Goal: Task Accomplishment & Management: Manage account settings

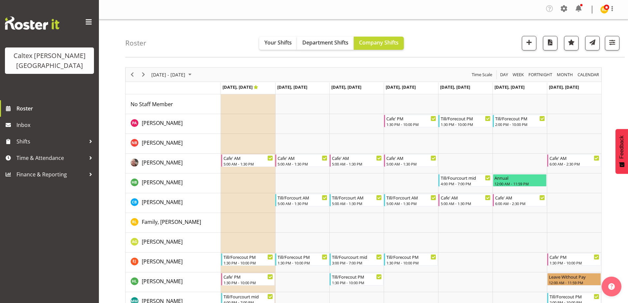
scroll to position [93, 0]
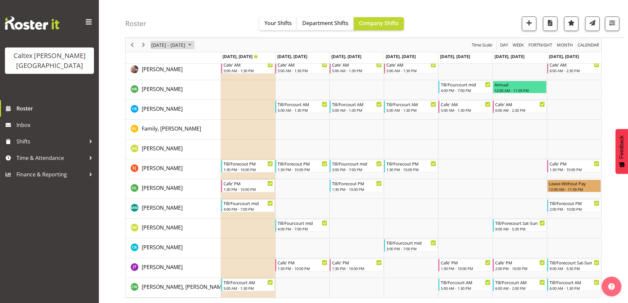
click at [194, 44] on span "Sep 29 - Oct 05, 2025" at bounding box center [190, 45] width 8 height 8
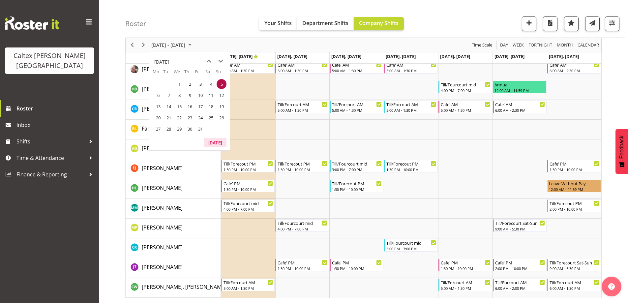
click at [214, 140] on button "Today" at bounding box center [215, 142] width 22 height 9
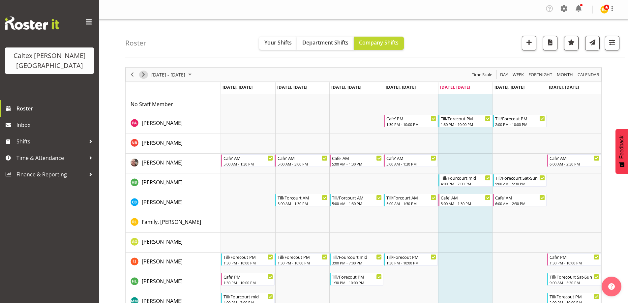
drag, startPoint x: 146, startPoint y: 74, endPoint x: 153, endPoint y: 74, distance: 7.3
click at [146, 74] on span "Next" at bounding box center [143, 75] width 8 height 8
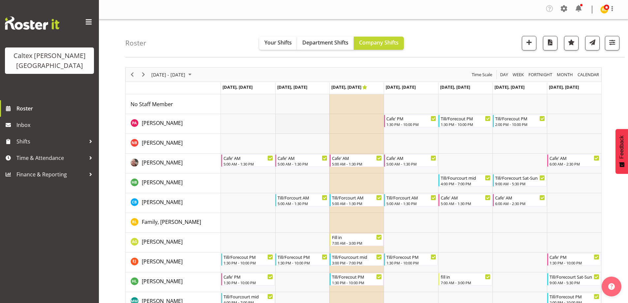
click at [292, 125] on td "Timeline Week of September 12, 2025" at bounding box center [302, 124] width 54 height 20
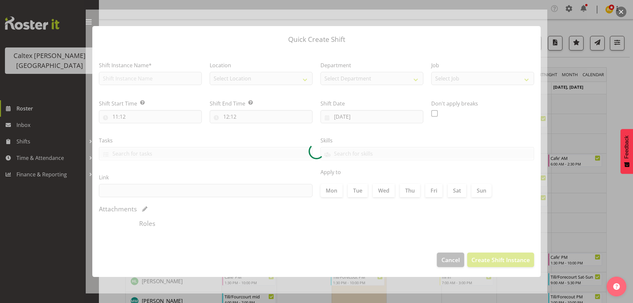
type input "09/09/2025"
checkbox input "true"
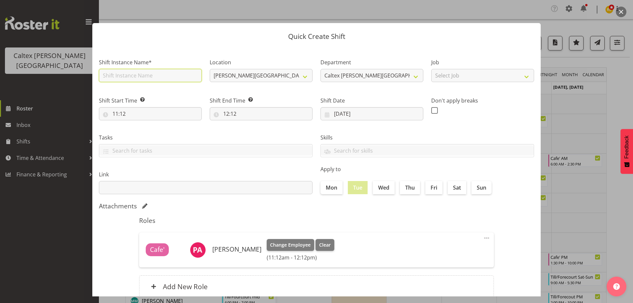
click at [126, 79] on input "text" at bounding box center [150, 75] width 103 height 13
type input "meeting"
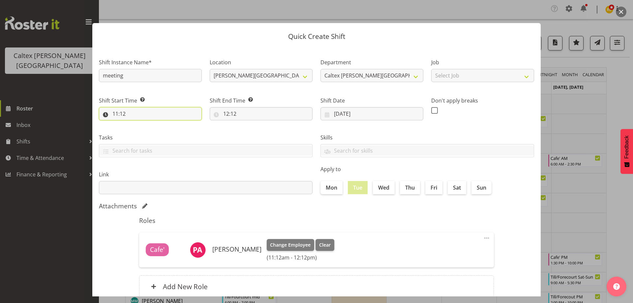
click at [130, 114] on input "11:12" at bounding box center [150, 113] width 103 height 13
click at [143, 132] on select "00 01 02 03 04 05 06 07 08 09 10 11 12 13 14 15 16 17 18 19 20 21 22 23" at bounding box center [143, 130] width 15 height 13
select select "13"
click at [136, 124] on select "00 01 02 03 04 05 06 07 08 09 10 11 12 13 14 15 16 17 18 19 20 21 22 23" at bounding box center [143, 130] width 15 height 13
type input "13:12"
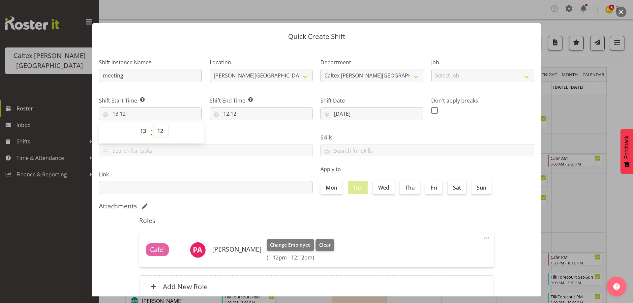
click at [165, 133] on select "00 01 02 03 04 05 06 07 08 09 10 11 12 13 14 15 16 17 18 19 20 21 22 23 24 25 2…" at bounding box center [161, 130] width 15 height 13
select select "0"
click at [154, 124] on select "00 01 02 03 04 05 06 07 08 09 10 11 12 13 14 15 16 17 18 19 20 21 22 23 24 25 2…" at bounding box center [161, 130] width 15 height 13
type input "13:00"
click at [233, 114] on input "12:12" at bounding box center [261, 113] width 103 height 13
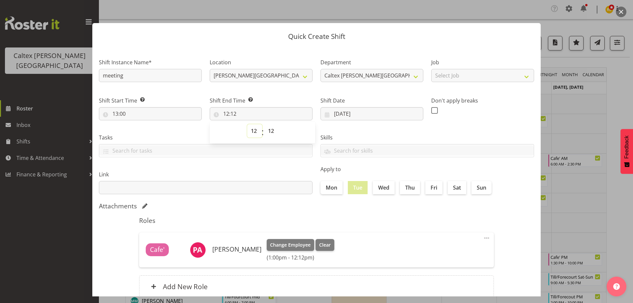
click at [255, 133] on select "00 01 02 03 04 05 06 07 08 09 10 11 12 13 14 15 16 17 18 19 20 21 22 23" at bounding box center [254, 130] width 15 height 13
select select "15"
click at [247, 124] on select "00 01 02 03 04 05 06 07 08 09 10 11 12 13 14 15 16 17 18 19 20 21 22 23" at bounding box center [254, 130] width 15 height 13
type input "15:12"
click at [253, 130] on select "00 01 02 03 04 05 06 07 08 09 10 11 12 13 14 15 16 17 18 19 20 21 22 23" at bounding box center [254, 130] width 15 height 13
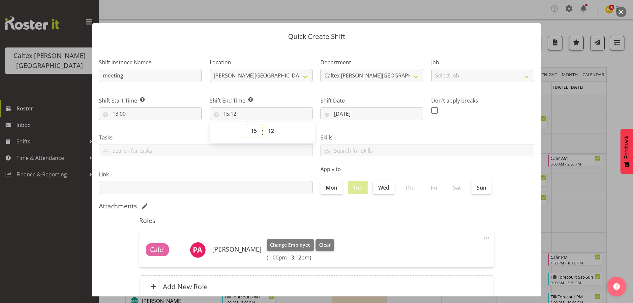
select select "14"
click at [247, 124] on select "00 01 02 03 04 05 06 07 08 09 10 11 12 13 14 15 16 17 18 19 20 21 22 23" at bounding box center [254, 130] width 15 height 13
type input "14:12"
click at [271, 133] on select "00 01 02 03 04 05 06 07 08 09 10 11 12 13 14 15 16 17 18 19 20 21 22 23 24 25 2…" at bounding box center [271, 130] width 15 height 13
select select "30"
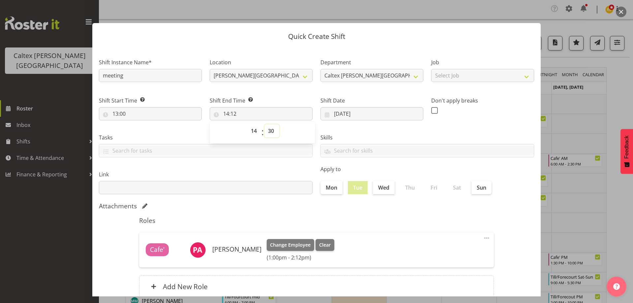
click at [264, 124] on select "00 01 02 03 04 05 06 07 08 09 10 11 12 13 14 15 16 17 18 19 20 21 22 23 24 25 2…" at bounding box center [271, 130] width 15 height 13
type input "14:30"
click at [317, 209] on div "Attachments" at bounding box center [316, 206] width 435 height 8
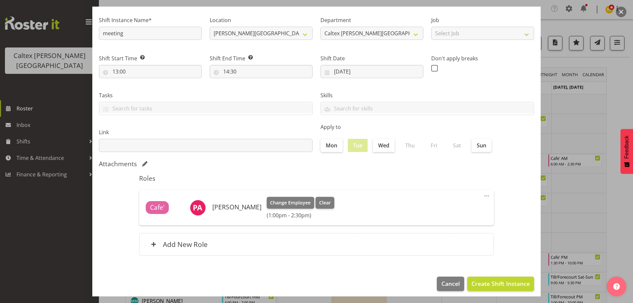
scroll to position [47, 0]
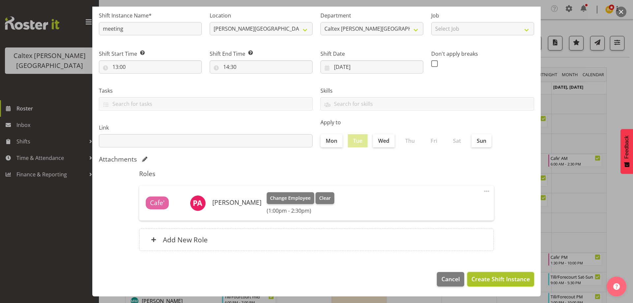
click at [500, 281] on span "Create Shift Instance" at bounding box center [500, 279] width 58 height 9
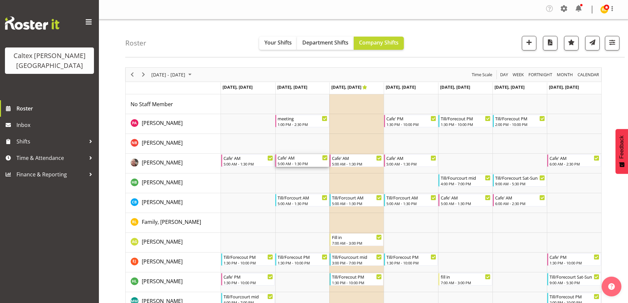
click at [294, 163] on div "5:00 AM - 1:30 PM" at bounding box center [303, 163] width 50 height 5
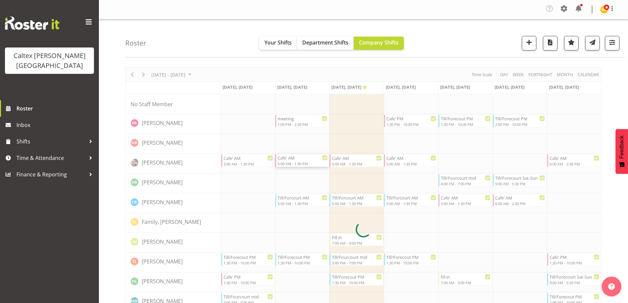
select select "8"
select select "2025"
select select "13"
select select "30"
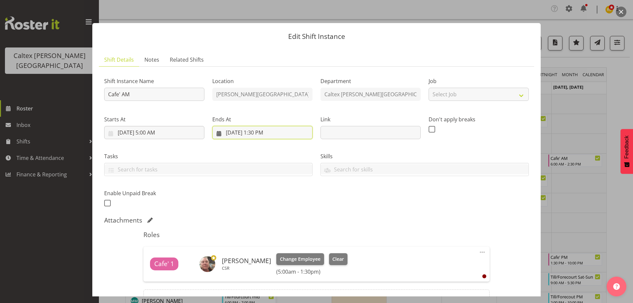
click at [254, 134] on input "9/9/2025, 1:30 PM" at bounding box center [262, 132] width 100 height 13
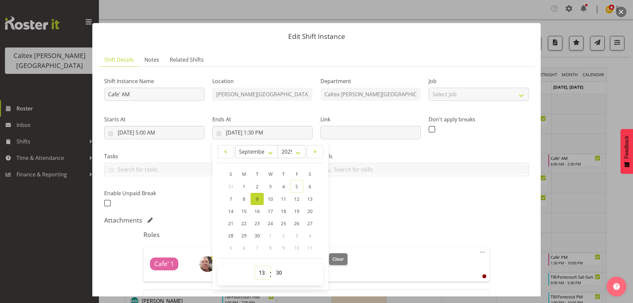
click at [260, 275] on select "00 01 02 03 04 05 06 07 08 09 10 11 12 13 14 15 16 17 18 19 20 21 22 23" at bounding box center [262, 272] width 15 height 13
select select "14"
click at [255, 266] on select "00 01 02 03 04 05 06 07 08 09 10 11 12 13 14 15 16 17 18 19 20 21 22 23" at bounding box center [262, 272] width 15 height 13
type input "9/9/2025, 2:30 PM"
click at [383, 242] on div "Roles Cafe' 1 Braxton, Jeanette CSR Change Employee Clear (5:00am - 2:30pm) Edi…" at bounding box center [316, 273] width 354 height 93
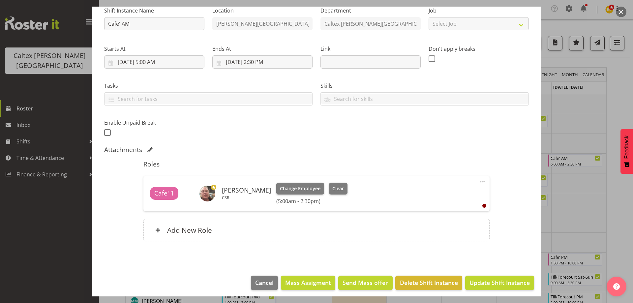
scroll to position [74, 0]
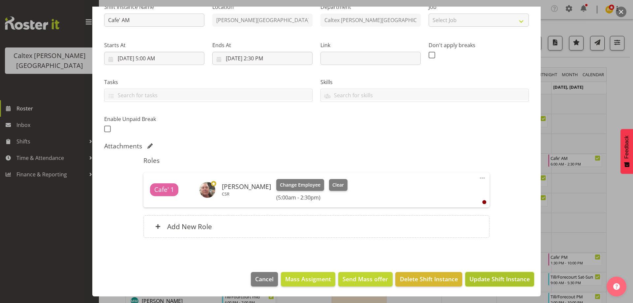
click at [490, 276] on span "Update Shift Instance" at bounding box center [499, 279] width 60 height 9
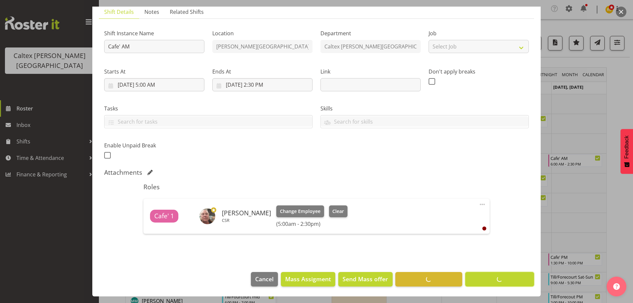
scroll to position [48, 0]
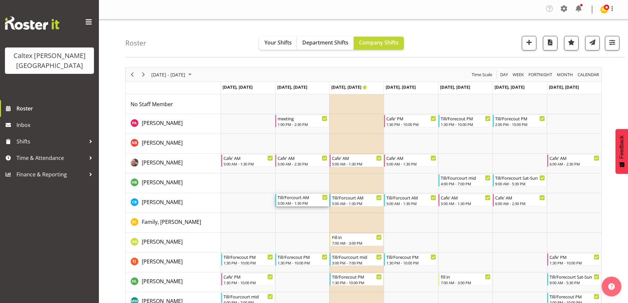
click at [295, 202] on div "5:00 AM - 1:30 PM" at bounding box center [303, 202] width 50 height 5
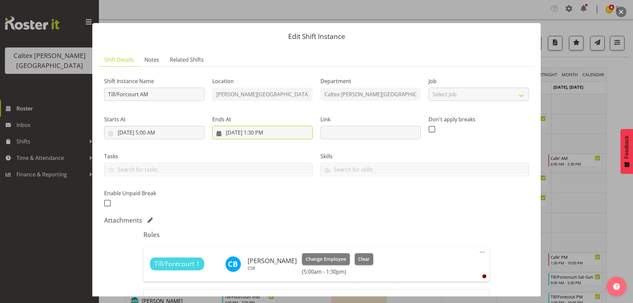
click at [256, 132] on input "9/9/2025, 1:30 PM" at bounding box center [262, 132] width 100 height 13
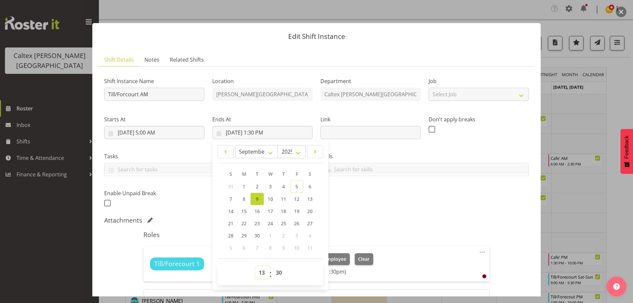
click at [258, 271] on select "00 01 02 03 04 05 06 07 08 09 10 11 12 13 14 15 16 17 18 19 20 21 22 23" at bounding box center [262, 272] width 15 height 13
select select "14"
click at [255, 266] on select "00 01 02 03 04 05 06 07 08 09 10 11 12 13 14 15 16 17 18 19 20 21 22 23" at bounding box center [262, 272] width 15 height 13
type input "9/9/2025, 2:30 PM"
click at [373, 205] on div "Shift Instance Name Till/Forcourt AM Location Stokes Valley Department Caltex S…" at bounding box center [316, 140] width 433 height 144
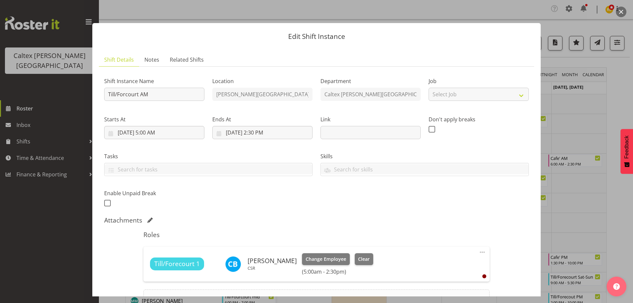
scroll to position [74, 0]
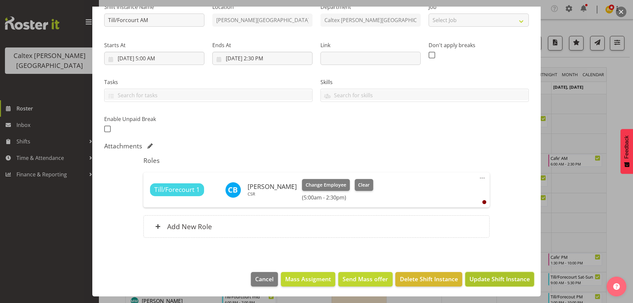
click at [499, 278] on span "Update Shift Instance" at bounding box center [499, 279] width 60 height 9
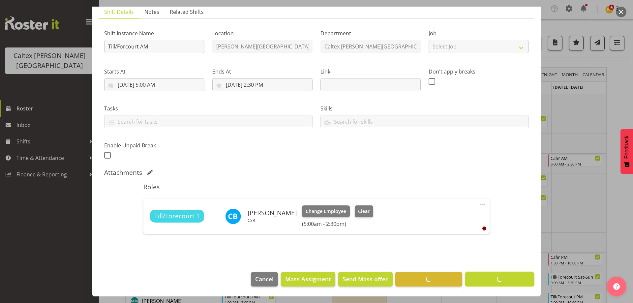
scroll to position [48, 0]
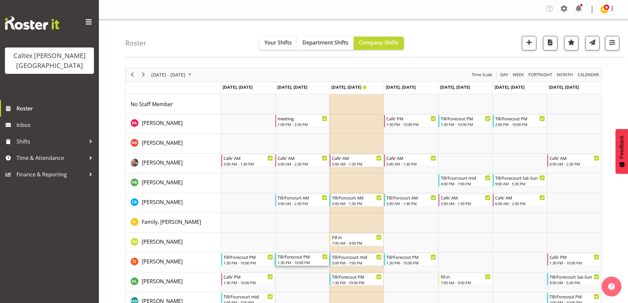
click at [302, 259] on div "Till/Forecout PM" at bounding box center [303, 256] width 50 height 7
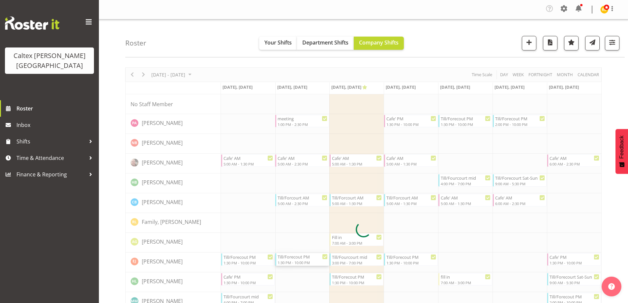
select select "8"
select select "2025"
select select "13"
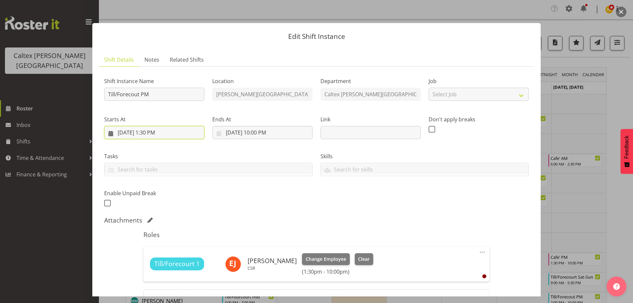
click at [153, 132] on input "9/9/2025, 1:30 PM" at bounding box center [154, 132] width 100 height 13
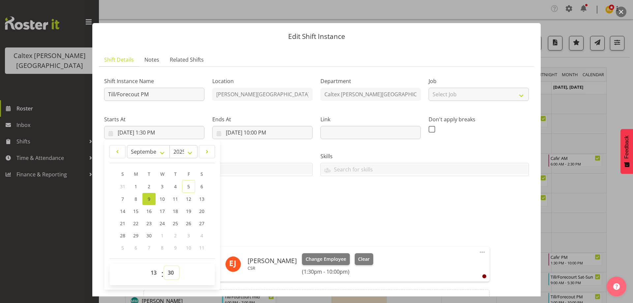
click at [172, 272] on select "00 01 02 03 04 05 06 07 08 09 10 11 12 13 14 15 16 17 18 19 20 21 22 23 24 25 2…" at bounding box center [171, 272] width 15 height 13
select select "0"
click at [164, 266] on select "00 01 02 03 04 05 06 07 08 09 10 11 12 13 14 15 16 17 18 19 20 21 22 23 24 25 2…" at bounding box center [171, 272] width 15 height 13
type input "9/9/2025, 1:00 PM"
click at [297, 209] on div "Shift Instance Name Till/Forecout PM Location Stokes Valley Department Caltex S…" at bounding box center [316, 140] width 433 height 144
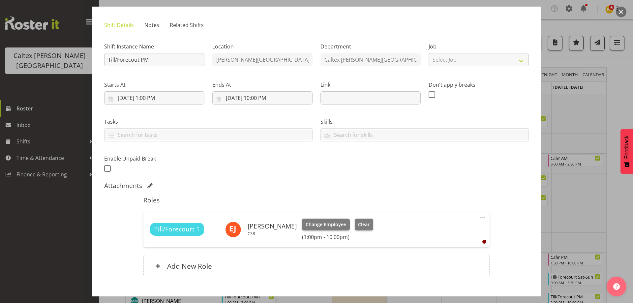
scroll to position [74, 0]
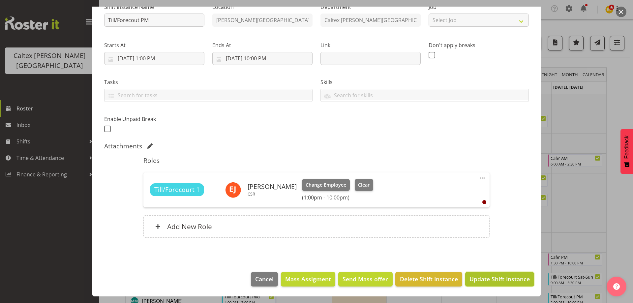
click at [478, 285] on button "Update Shift Instance" at bounding box center [499, 279] width 69 height 15
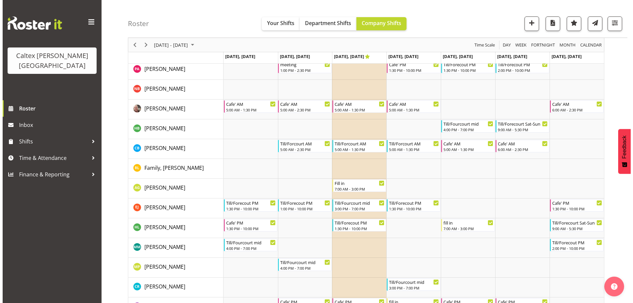
scroll to position [66, 0]
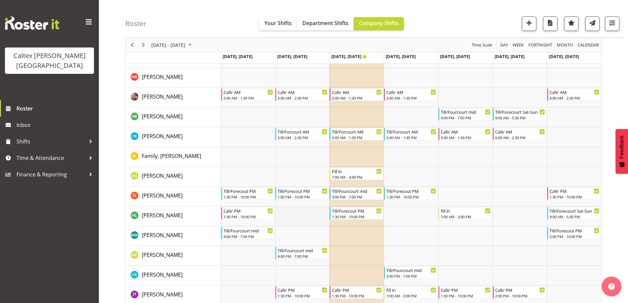
click at [303, 218] on td "Timeline Week of September 12, 2025" at bounding box center [302, 216] width 54 height 20
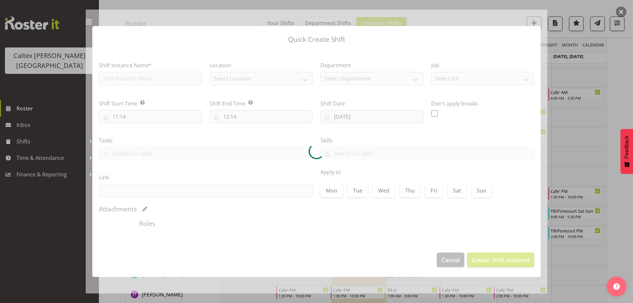
type input "09/09/2025"
checkbox input "true"
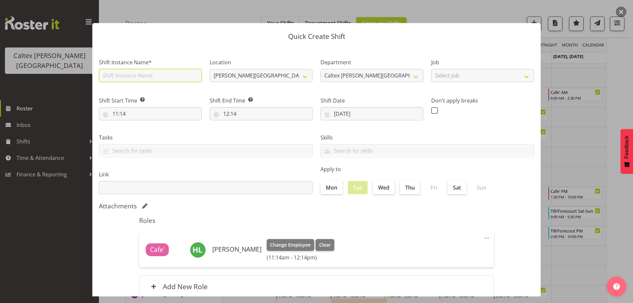
click at [149, 78] on input "text" at bounding box center [150, 75] width 103 height 13
type input "meeting"
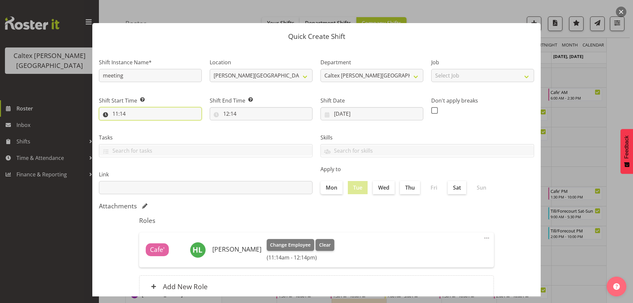
click at [150, 110] on input "11:14" at bounding box center [150, 113] width 103 height 13
click at [139, 133] on select "00 01 02 03 04 05 06 07 08 09 10 11 12 13 14 15 16 17 18 19 20 21 22 23" at bounding box center [143, 130] width 15 height 13
select select "13"
click at [136, 124] on select "00 01 02 03 04 05 06 07 08 09 10 11 12 13 14 15 16 17 18 19 20 21 22 23" at bounding box center [143, 130] width 15 height 13
type input "13:14"
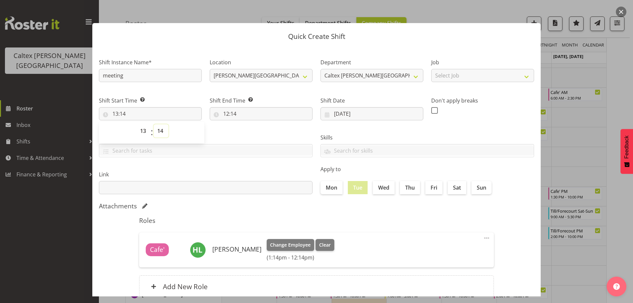
click at [163, 133] on select "00 01 02 03 04 05 06 07 08 09 10 11 12 13 14 15 16 17 18 19 20 21 22 23 24 25 2…" at bounding box center [161, 130] width 15 height 13
select select "0"
click at [154, 124] on select "00 01 02 03 04 05 06 07 08 09 10 11 12 13 14 15 16 17 18 19 20 21 22 23 24 25 2…" at bounding box center [161, 130] width 15 height 13
type input "13:00"
click at [227, 117] on input "12:14" at bounding box center [261, 113] width 103 height 13
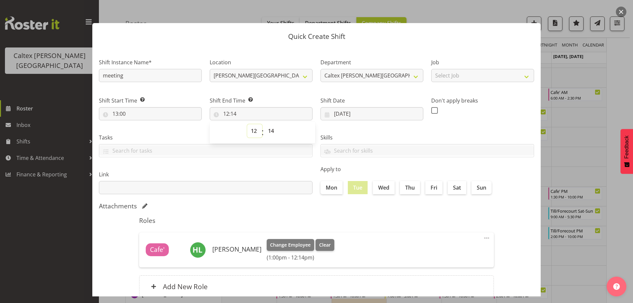
click at [257, 133] on select "00 01 02 03 04 05 06 07 08 09 10 11 12 13 14 15 16 17 18 19 20 21 22 23" at bounding box center [254, 130] width 15 height 13
select select "14"
click at [247, 124] on select "00 01 02 03 04 05 06 07 08 09 10 11 12 13 14 15 16 17 18 19 20 21 22 23" at bounding box center [254, 130] width 15 height 13
type input "14:14"
click at [269, 132] on select "00 01 02 03 04 05 06 07 08 09 10 11 12 13 14 15 16 17 18 19 20 21 22 23 24 25 2…" at bounding box center [271, 130] width 15 height 13
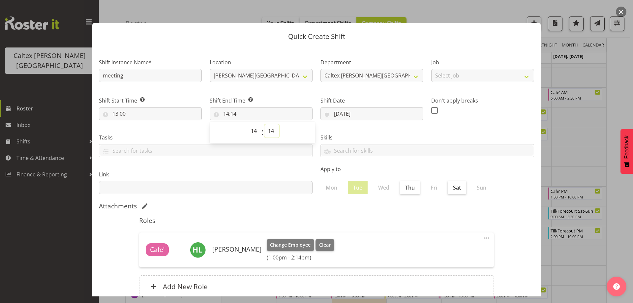
select select "30"
click at [264, 124] on select "00 01 02 03 04 05 06 07 08 09 10 11 12 13 14 15 16 17 18 19 20 21 22 23 24 25 2…" at bounding box center [271, 130] width 15 height 13
type input "14:30"
click at [285, 160] on div "Tasks" at bounding box center [206, 142] width 222 height 37
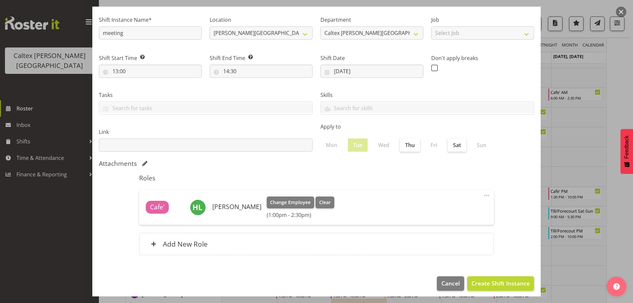
scroll to position [47, 0]
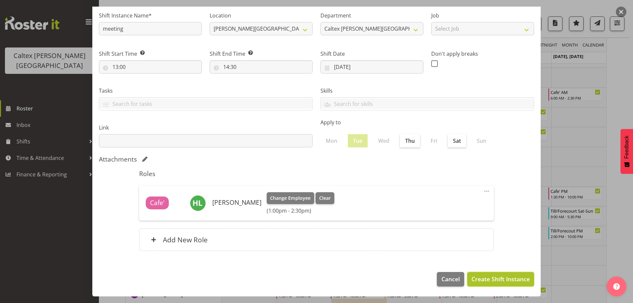
click at [495, 280] on span "Create Shift Instance" at bounding box center [500, 279] width 58 height 9
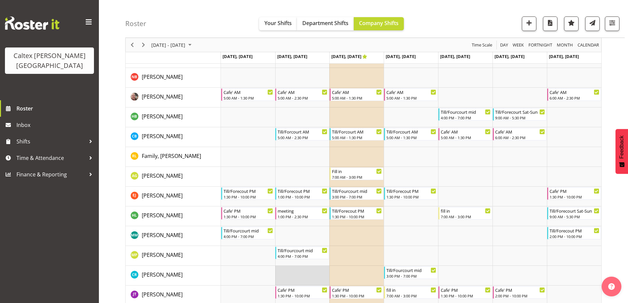
click at [296, 278] on td "Timeline Week of September 12, 2025" at bounding box center [302, 276] width 54 height 20
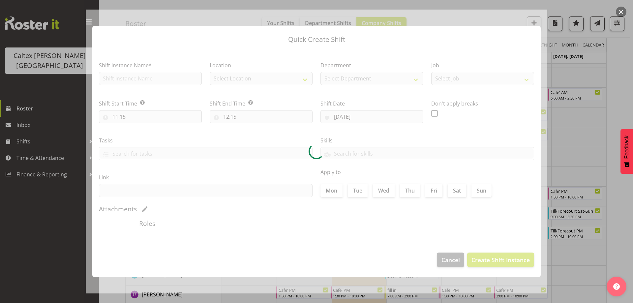
type input "09/09/2025"
checkbox input "true"
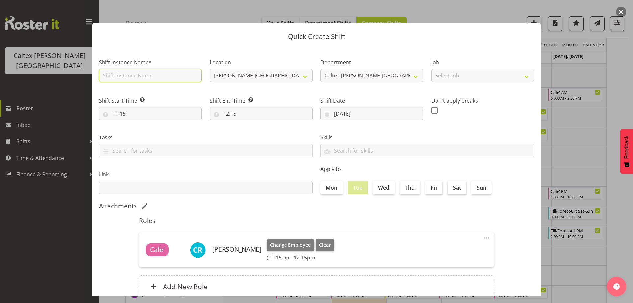
click at [164, 79] on input "text" at bounding box center [150, 75] width 103 height 13
type input "meeting"
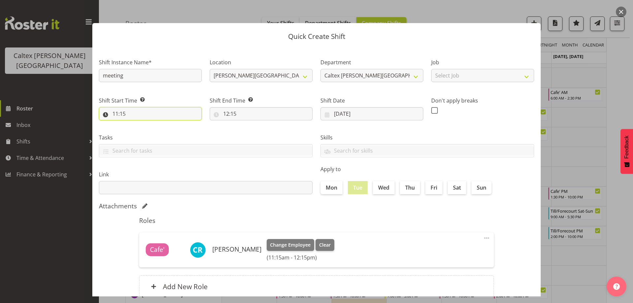
click at [146, 110] on input "11:15" at bounding box center [150, 113] width 103 height 13
click at [139, 131] on select "00 01 02 03 04 05 06 07 08 09 10 11 12 13 14 15 16 17 18 19 20 21 22 23" at bounding box center [143, 130] width 15 height 13
select select "13"
click at [136, 124] on select "00 01 02 03 04 05 06 07 08 09 10 11 12 13 14 15 16 17 18 19 20 21 22 23" at bounding box center [143, 130] width 15 height 13
type input "13:15"
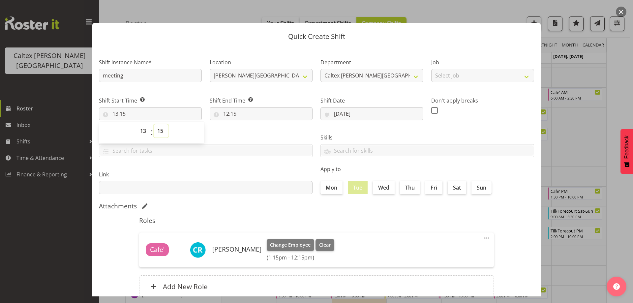
click at [158, 131] on select "00 01 02 03 04 05 06 07 08 09 10 11 12 13 14 15 16 17 18 19 20 21 22 23 24 25 2…" at bounding box center [161, 130] width 15 height 13
select select "0"
click at [154, 124] on select "00 01 02 03 04 05 06 07 08 09 10 11 12 13 14 15 16 17 18 19 20 21 22 23 24 25 2…" at bounding box center [161, 130] width 15 height 13
type input "13:00"
click at [236, 115] on input "12:15" at bounding box center [261, 113] width 103 height 13
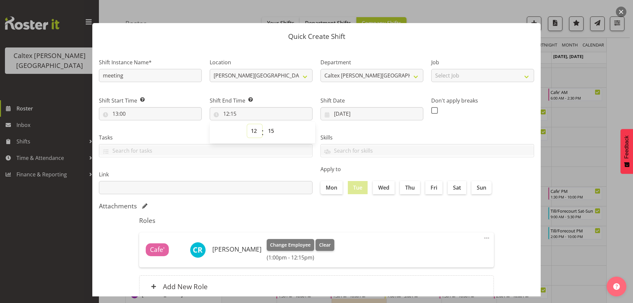
click at [251, 133] on select "00 01 02 03 04 05 06 07 08 09 10 11 12 13 14 15 16 17 18 19 20 21 22 23" at bounding box center [254, 130] width 15 height 13
select select "14"
click at [247, 124] on select "00 01 02 03 04 05 06 07 08 09 10 11 12 13 14 15 16 17 18 19 20 21 22 23" at bounding box center [254, 130] width 15 height 13
type input "14:15"
click at [273, 133] on select "00 01 02 03 04 05 06 07 08 09 10 11 12 13 14 15 16 17 18 19 20 21 22 23 24 25 2…" at bounding box center [271, 130] width 15 height 13
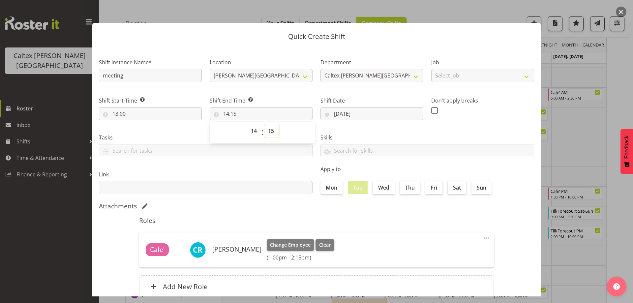
select select "0"
click at [264, 124] on select "00 01 02 03 04 05 06 07 08 09 10 11 12 13 14 15 16 17 18 19 20 21 22 23 24 25 2…" at bounding box center [271, 130] width 15 height 13
type input "14:00"
click at [263, 207] on div "Attachments" at bounding box center [316, 206] width 435 height 8
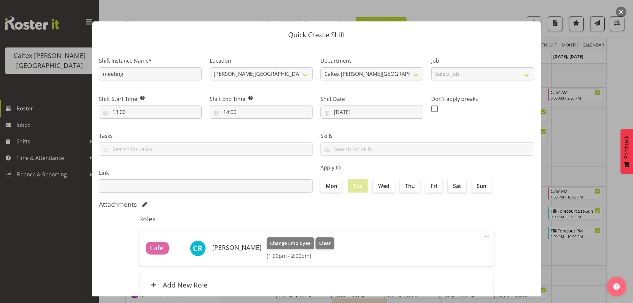
scroll to position [0, 0]
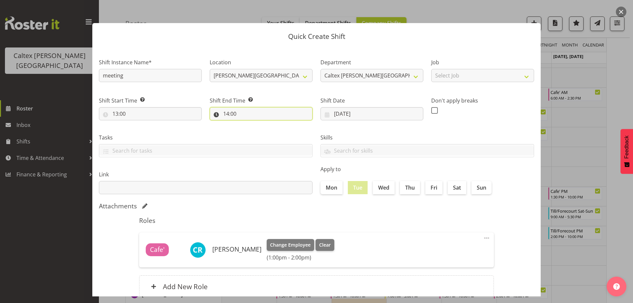
click at [232, 113] on input "14:00" at bounding box center [261, 113] width 103 height 13
click at [270, 130] on select "00 01 02 03 04 05 06 07 08 09 10 11 12 13 14 15 16 17 18 19 20 21 22 23 24 25 2…" at bounding box center [271, 130] width 15 height 13
select select "30"
click at [264, 124] on select "00 01 02 03 04 05 06 07 08 09 10 11 12 13 14 15 16 17 18 19 20 21 22 23 24 25 2…" at bounding box center [271, 130] width 15 height 13
type input "14:30"
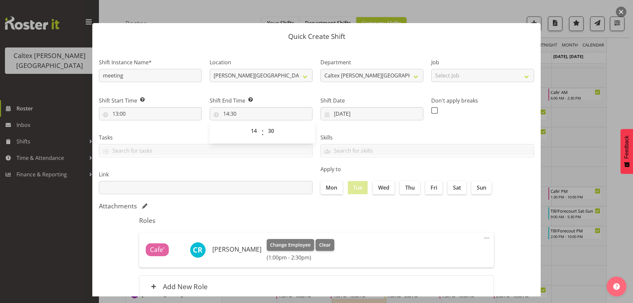
click at [262, 218] on h5 "Roles" at bounding box center [316, 221] width 355 height 8
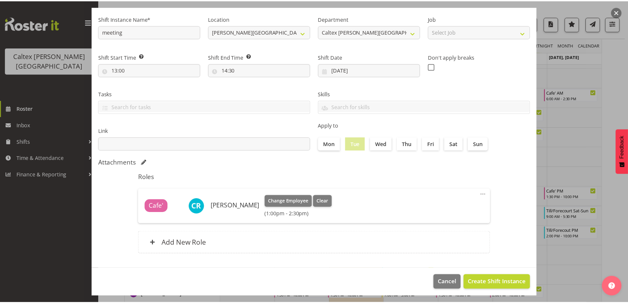
scroll to position [47, 0]
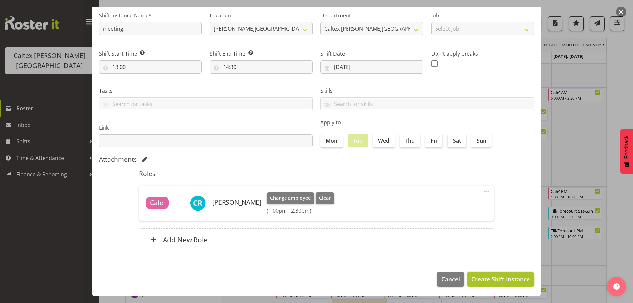
click at [488, 277] on span "Create Shift Instance" at bounding box center [500, 279] width 58 height 9
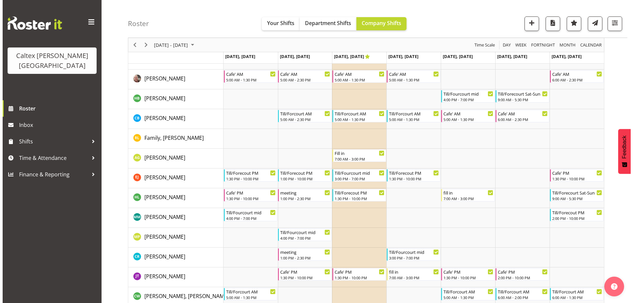
scroll to position [93, 0]
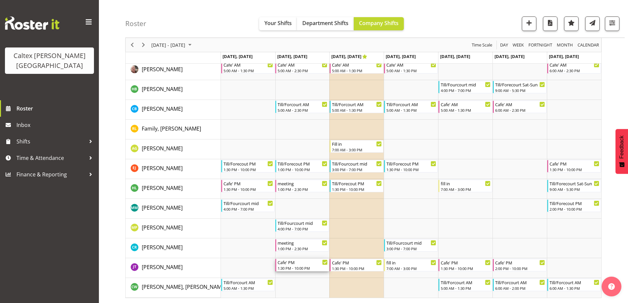
click at [288, 269] on div "1:30 PM - 10:00 PM" at bounding box center [303, 267] width 50 height 5
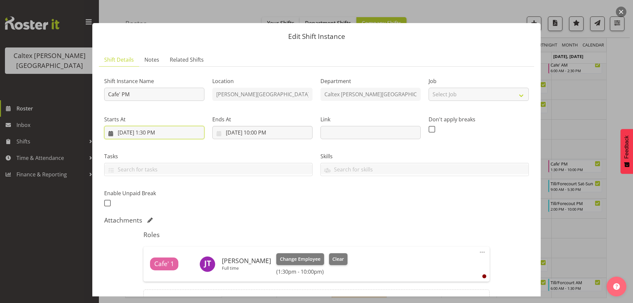
click at [149, 135] on input "9/9/2025, 1:30 PM" at bounding box center [154, 132] width 100 height 13
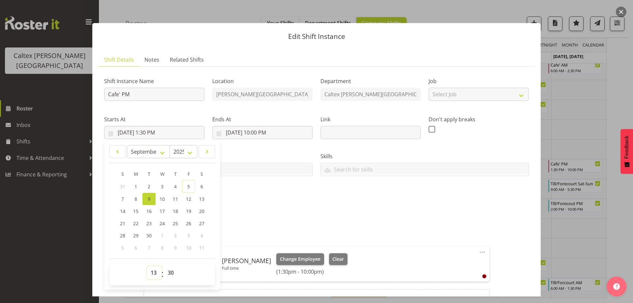
click at [156, 273] on select "00 01 02 03 04 05 06 07 08 09 10 11 12 13 14 15 16 17 18 19 20 21 22 23" at bounding box center [154, 272] width 15 height 13
click at [147, 266] on select "00 01 02 03 04 05 06 07 08 09 10 11 12 13 14 15 16 17 18 19 20 21 22 23" at bounding box center [154, 272] width 15 height 13
click at [171, 274] on select "00 01 02 03 04 05 06 07 08 09 10 11 12 13 14 15 16 17 18 19 20 21 22 23 24 25 2…" at bounding box center [171, 272] width 15 height 13
select select "0"
click at [164, 266] on select "00 01 02 03 04 05 06 07 08 09 10 11 12 13 14 15 16 17 18 19 20 21 22 23 24 25 2…" at bounding box center [171, 272] width 15 height 13
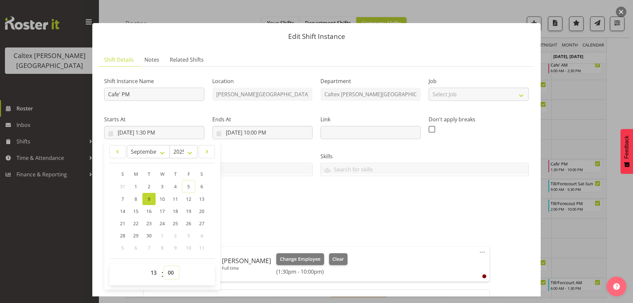
type input "9/9/2025, 1:00 PM"
click at [156, 274] on select "00 01 02 03 04 05 06 07 08 09 10 11 12 13 14 15 16 17 18 19 20 21 22 23" at bounding box center [154, 272] width 15 height 13
click at [289, 202] on div "Shift Instance Name Cafe' PM Location Stokes Valley Department Caltex Stokes Va…" at bounding box center [316, 140] width 433 height 144
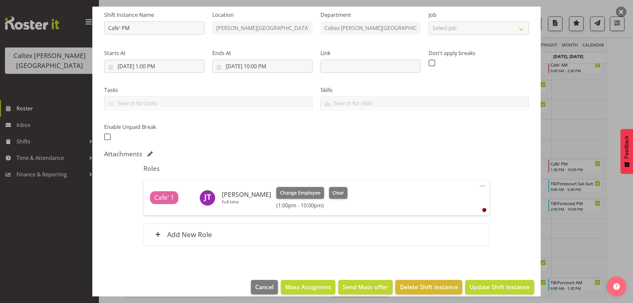
scroll to position [74, 0]
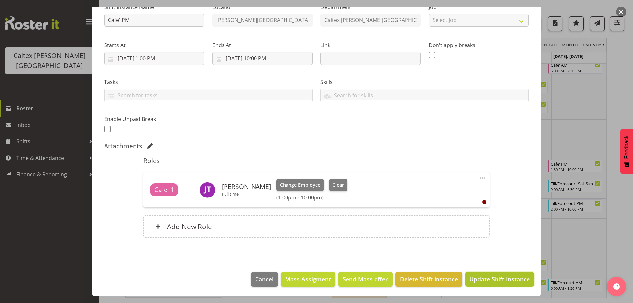
click at [480, 279] on span "Update Shift Instance" at bounding box center [499, 279] width 60 height 9
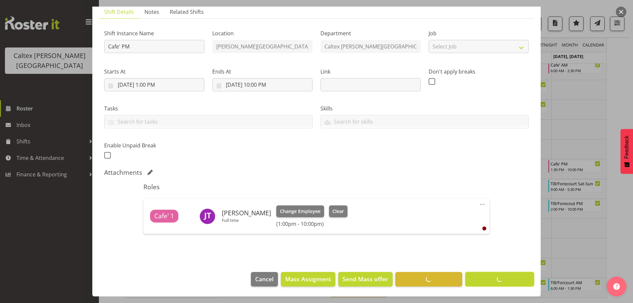
scroll to position [48, 0]
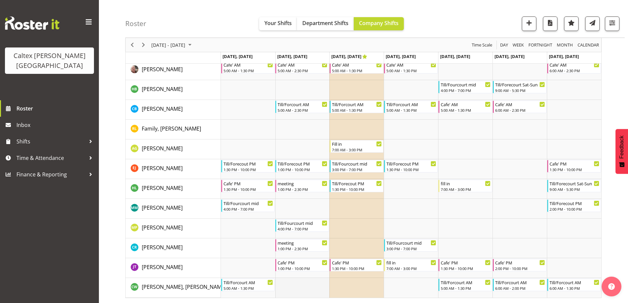
click at [290, 287] on td "Timeline Week of September 12, 2025" at bounding box center [302, 288] width 54 height 20
select select "11"
select select "16"
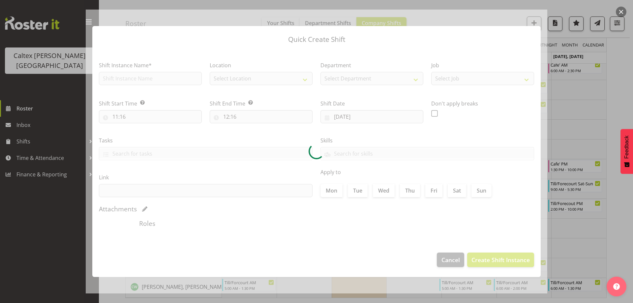
type input "09/09/2025"
checkbox input "true"
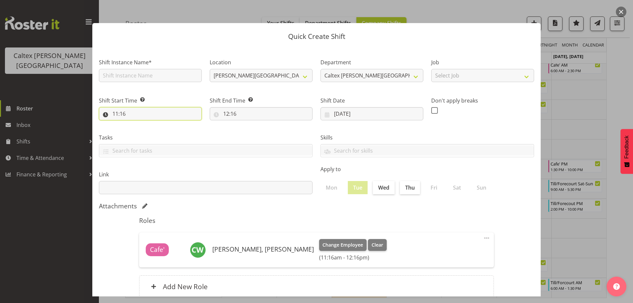
click at [136, 111] on input "11:16" at bounding box center [150, 113] width 103 height 13
click at [143, 132] on select "00 01 02 03 04 05 06 07 08 09 10 11 12 13 14 15 16 17 18 19 20 21 22 23" at bounding box center [143, 130] width 15 height 13
select select "13"
click at [136, 124] on select "00 01 02 03 04 05 06 07 08 09 10 11 12 13 14 15 16 17 18 19 20 21 22 23" at bounding box center [143, 130] width 15 height 13
type input "13:16"
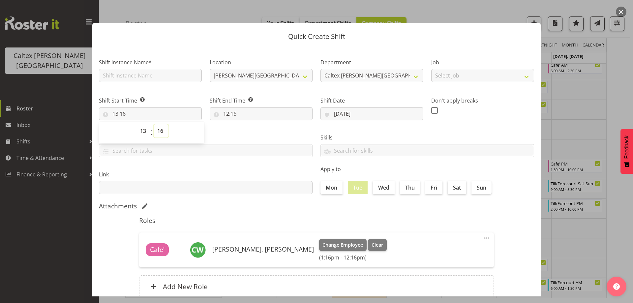
click at [163, 132] on select "00 01 02 03 04 05 06 07 08 09 10 11 12 13 14 15 16 17 18 19 20 21 22 23 24 25 2…" at bounding box center [161, 130] width 15 height 13
select select "0"
click at [154, 124] on select "00 01 02 03 04 05 06 07 08 09 10 11 12 13 14 15 16 17 18 19 20 21 22 23 24 25 2…" at bounding box center [161, 130] width 15 height 13
type input "13:00"
click at [233, 111] on input "12:16" at bounding box center [261, 113] width 103 height 13
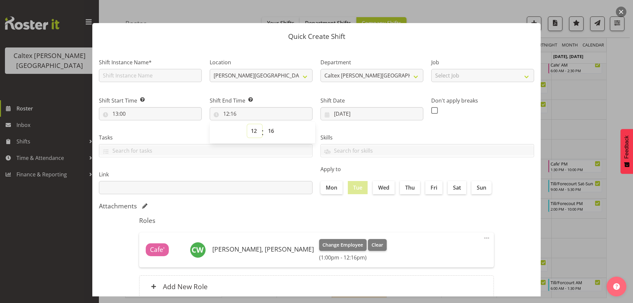
click at [250, 133] on select "00 01 02 03 04 05 06 07 08 09 10 11 12 13 14 15 16 17 18 19 20 21 22 23" at bounding box center [254, 130] width 15 height 13
select select "14"
click at [247, 124] on select "00 01 02 03 04 05 06 07 08 09 10 11 12 13 14 15 16 17 18 19 20 21 22 23" at bounding box center [254, 130] width 15 height 13
type input "14:16"
click at [271, 132] on select "00 01 02 03 04 05 06 07 08 09 10 11 12 13 14 15 16 17 18 19 20 21 22 23 24 25 2…" at bounding box center [271, 130] width 15 height 13
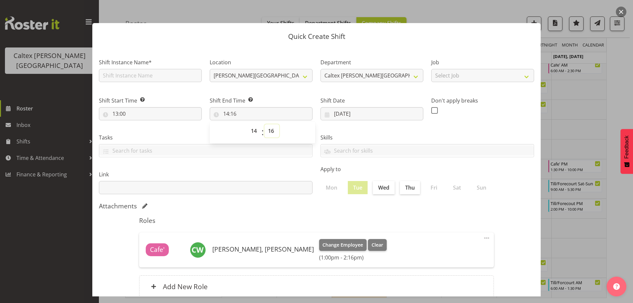
select select "30"
click at [264, 124] on select "00 01 02 03 04 05 06 07 08 09 10 11 12 13 14 15 16 17 18 19 20 21 22 23 24 25 2…" at bounding box center [271, 130] width 15 height 13
type input "14:30"
click at [247, 164] on div "Link" at bounding box center [206, 179] width 222 height 37
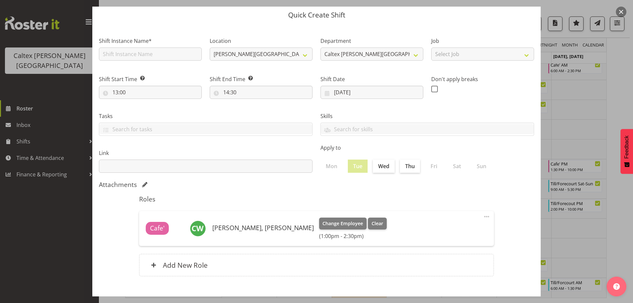
scroll to position [33, 0]
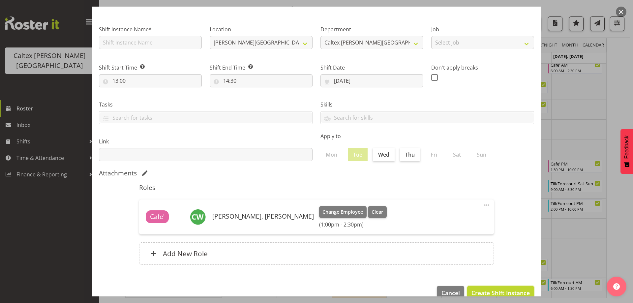
drag, startPoint x: 500, startPoint y: 294, endPoint x: 509, endPoint y: 271, distance: 25.0
click at [499, 293] on span "Create Shift Instance" at bounding box center [500, 292] width 58 height 9
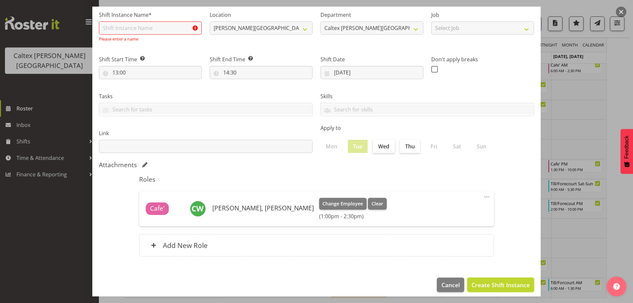
scroll to position [53, 0]
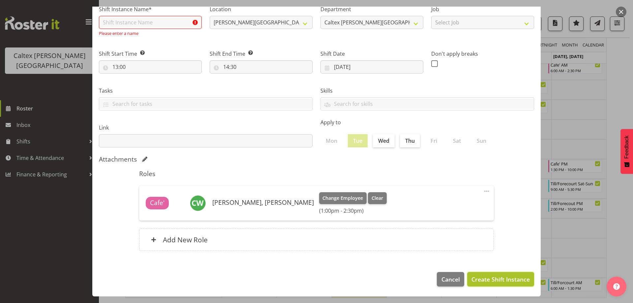
click at [495, 279] on span "Create Shift Instance" at bounding box center [500, 279] width 58 height 9
click at [113, 21] on input "text" at bounding box center [150, 22] width 103 height 13
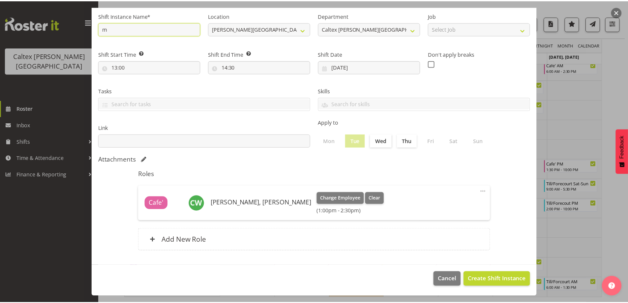
scroll to position [47, 0]
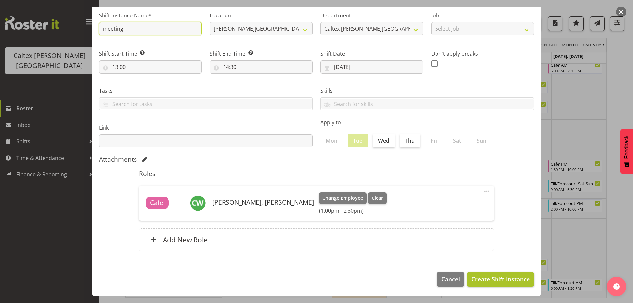
type input "meeting"
click at [491, 274] on button "Create Shift Instance" at bounding box center [500, 279] width 67 height 15
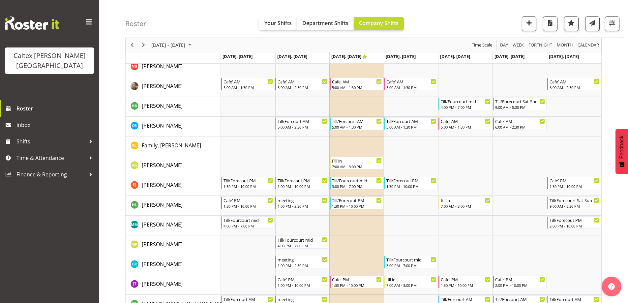
scroll to position [93, 0]
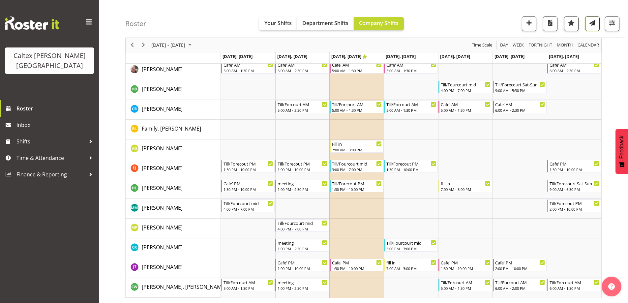
click at [592, 23] on span "button" at bounding box center [592, 22] width 9 height 9
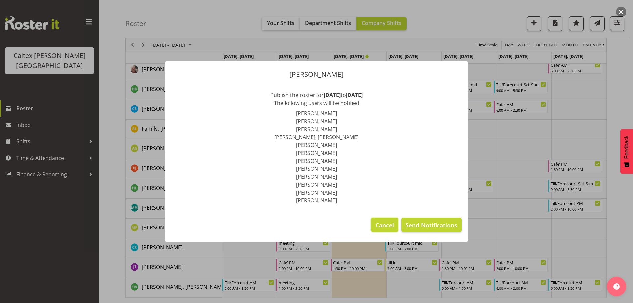
click at [385, 225] on span "Cancel" at bounding box center [385, 225] width 18 height 9
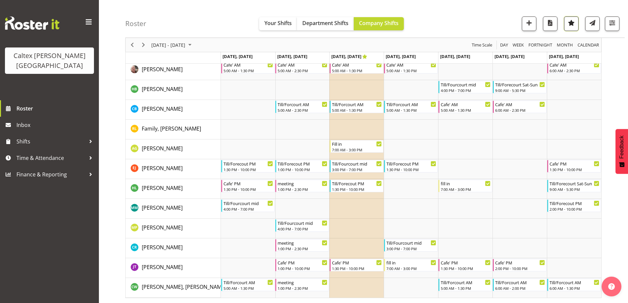
click at [574, 24] on span "button" at bounding box center [571, 22] width 9 height 9
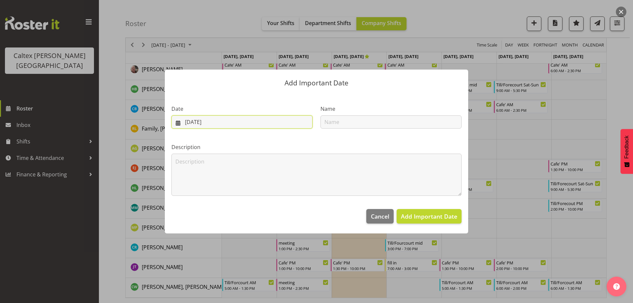
click at [237, 122] on input "05/09/2025" at bounding box center [241, 121] width 141 height 13
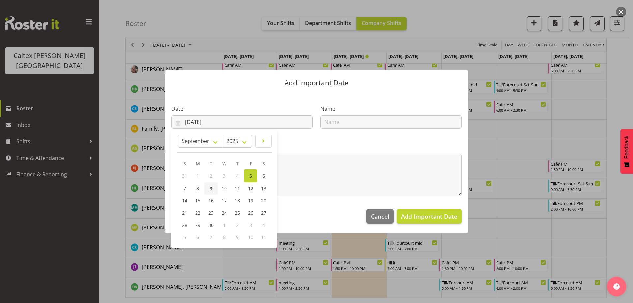
click at [212, 187] on span "9" at bounding box center [211, 188] width 3 height 6
type input "09/09/2025"
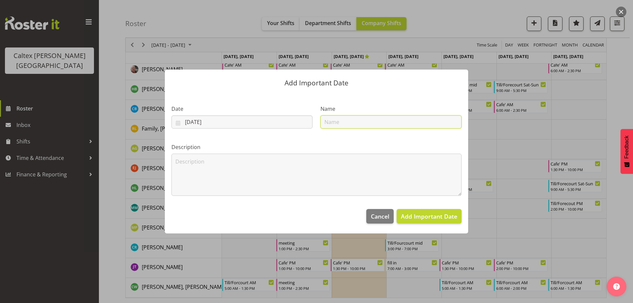
click at [339, 120] on input "text" at bounding box center [390, 121] width 141 height 13
type input "staff meeting"
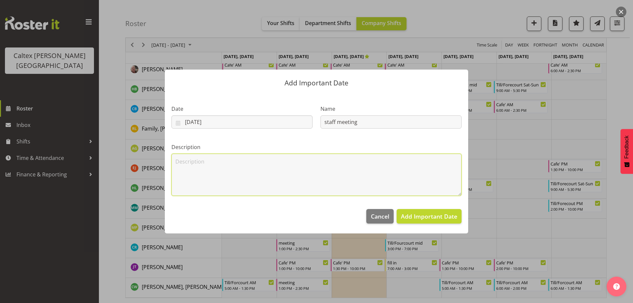
click at [196, 161] on textarea at bounding box center [316, 175] width 290 height 42
click at [241, 163] on textarea "nz courier training and redbook lpg" at bounding box center [316, 175] width 290 height 42
click at [260, 163] on textarea "nz courier training and redbook lpg" at bounding box center [316, 175] width 290 height 42
type textarea "nz courier training and redbook lpg"
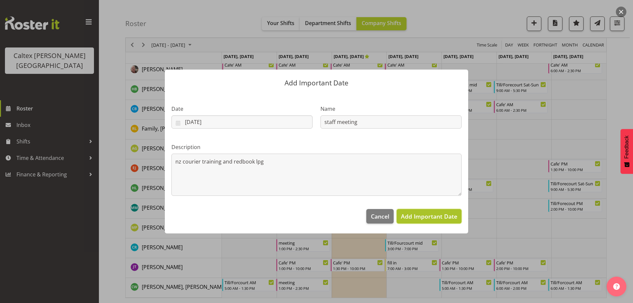
click at [441, 215] on span "Add Important Date" at bounding box center [429, 216] width 56 height 8
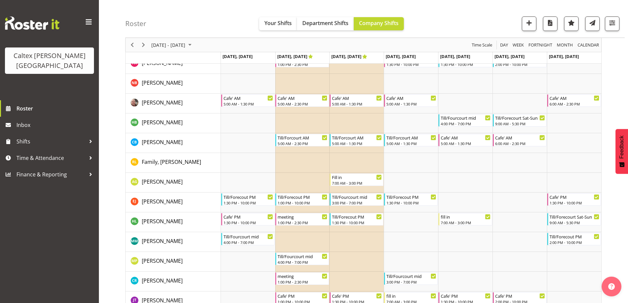
scroll to position [0, 0]
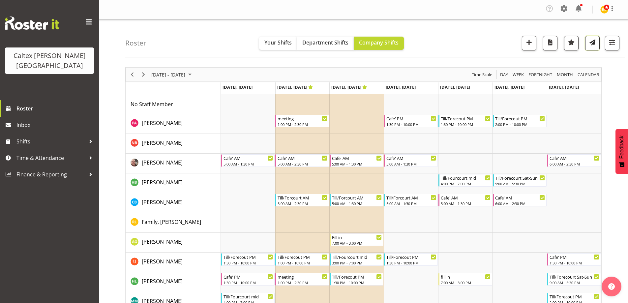
click at [590, 45] on span "button" at bounding box center [592, 42] width 9 height 9
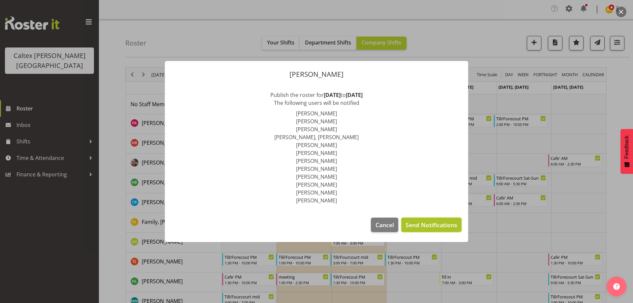
click at [432, 227] on span "Send Notifications" at bounding box center [432, 225] width 52 height 9
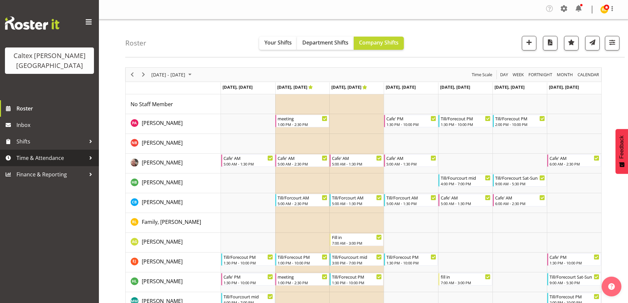
click at [77, 153] on span "Time & Attendance" at bounding box center [50, 158] width 69 height 10
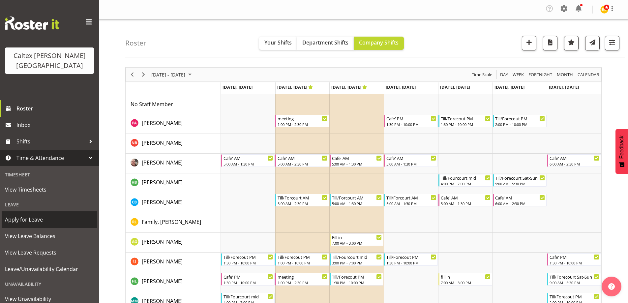
click at [26, 215] on span "Apply for Leave" at bounding box center [49, 220] width 89 height 10
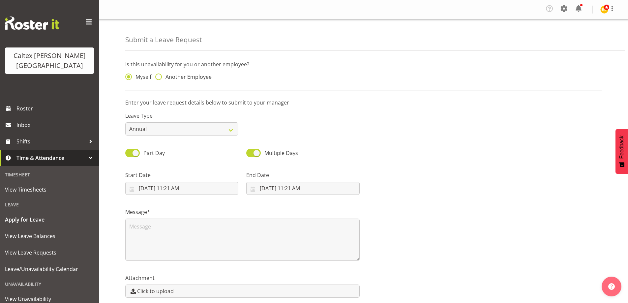
click at [160, 76] on span at bounding box center [158, 77] width 7 height 7
click at [160, 76] on input "Another Employee" at bounding box center [157, 77] width 4 height 4
radio input "true"
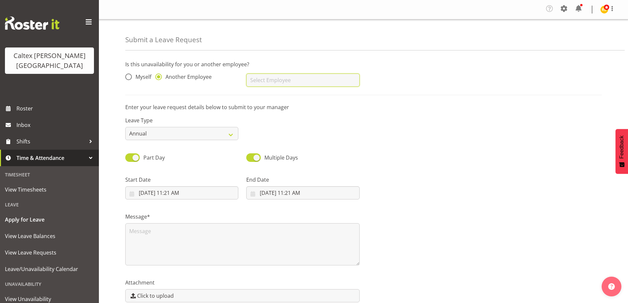
click at [270, 85] on input "text" at bounding box center [302, 80] width 113 height 13
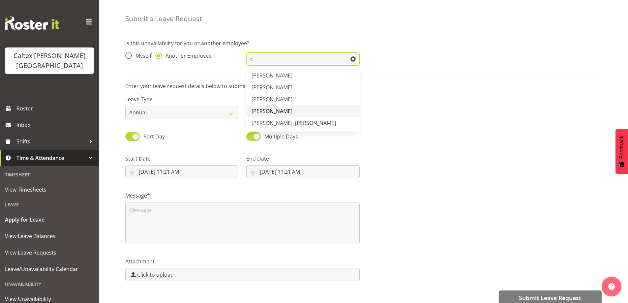
scroll to position [33, 0]
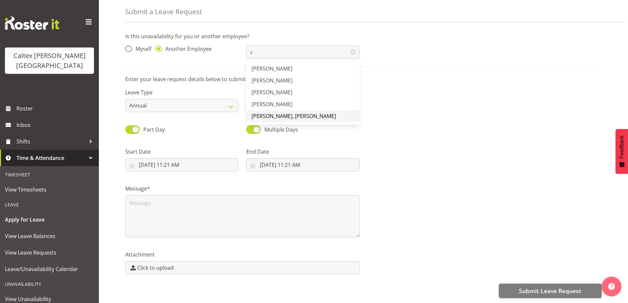
click at [282, 112] on span "[PERSON_NAME], [PERSON_NAME]" at bounding box center [294, 115] width 84 height 7
type input "[PERSON_NAME], [PERSON_NAME]"
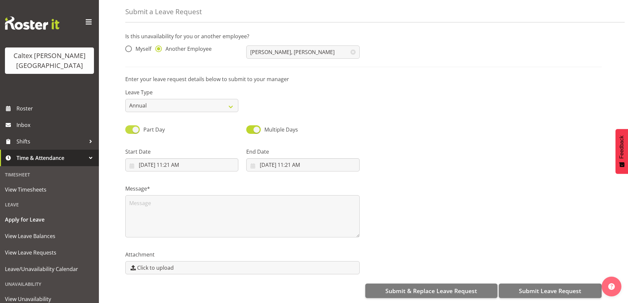
click at [132, 126] on span at bounding box center [132, 129] width 15 height 8
click at [130, 127] on input "Part Day" at bounding box center [127, 129] width 4 height 4
checkbox input "false"
select select "8"
select select "2025"
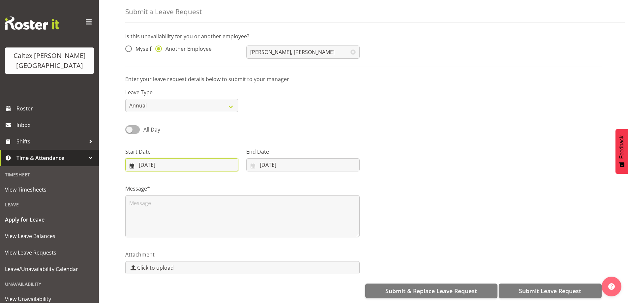
click at [159, 160] on input "[DATE]" at bounding box center [181, 164] width 113 height 13
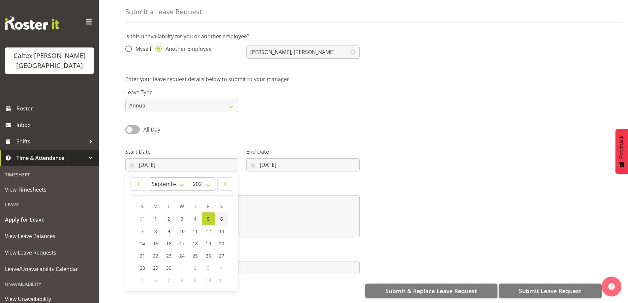
click at [222, 216] on span "6" at bounding box center [221, 219] width 3 height 6
type input "06/09/2025"
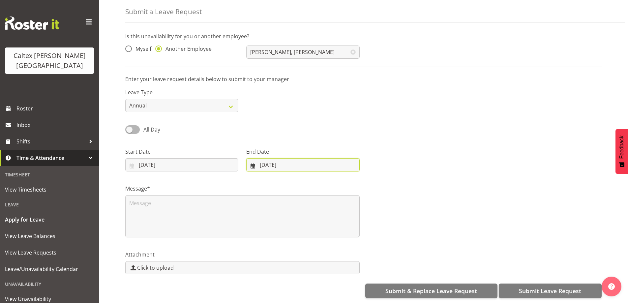
click at [274, 161] on input "[DATE]" at bounding box center [302, 164] width 113 height 13
click at [260, 228] on span "7" at bounding box center [259, 231] width 3 height 6
type input "07/09/2025"
click at [217, 212] on textarea at bounding box center [242, 216] width 234 height 42
click at [347, 207] on textarea "family emergency" at bounding box center [242, 216] width 234 height 42
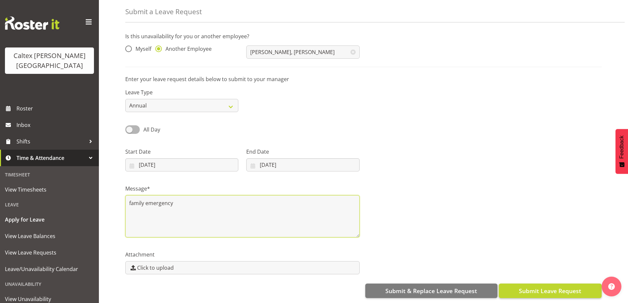
type textarea "family emergency"
click at [566, 287] on span "Submit Leave Request" at bounding box center [550, 291] width 62 height 9
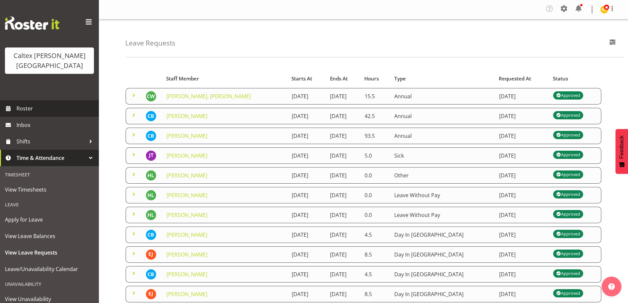
click at [19, 104] on span "Roster" at bounding box center [55, 109] width 79 height 10
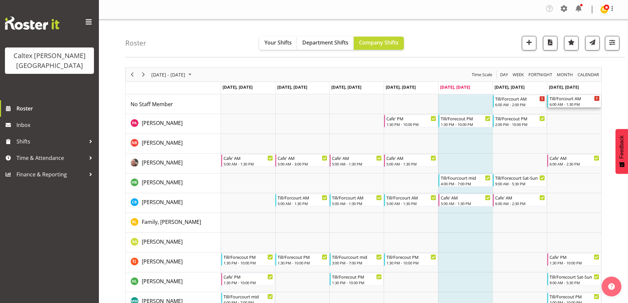
click at [563, 101] on div "Till/Forcourt AM" at bounding box center [575, 98] width 50 height 7
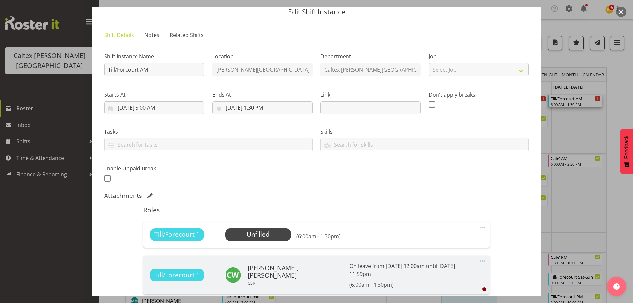
scroll to position [66, 0]
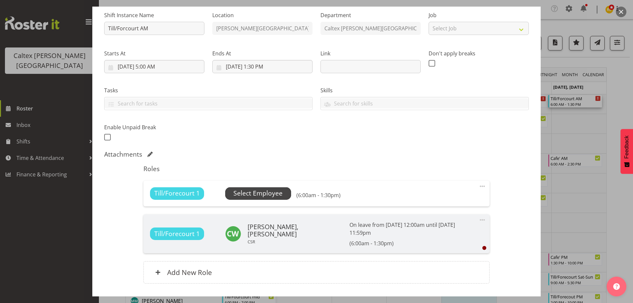
click at [242, 194] on span "Select Employee" at bounding box center [257, 194] width 49 height 10
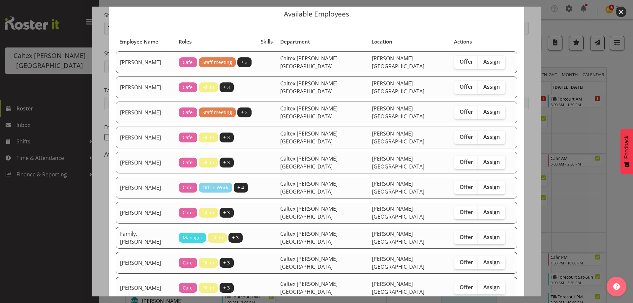
scroll to position [0, 0]
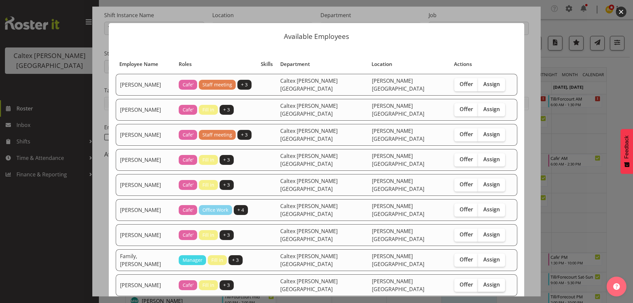
click at [483, 281] on span "Assign" at bounding box center [491, 284] width 16 height 7
click at [478, 283] on input "Assign" at bounding box center [480, 285] width 4 height 4
checkbox input "true"
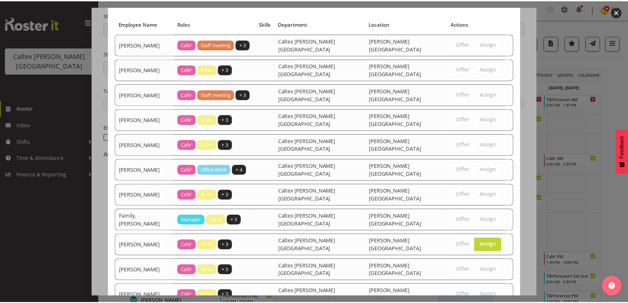
scroll to position [92, 0]
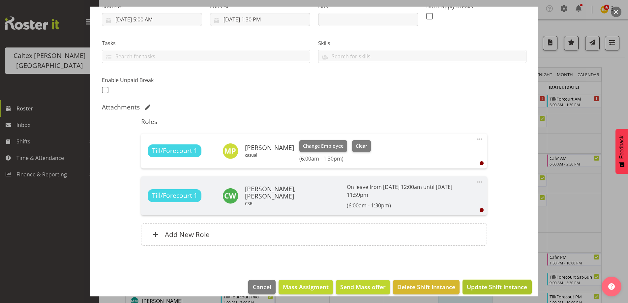
click at [495, 283] on span "Update Shift Instance" at bounding box center [497, 287] width 60 height 9
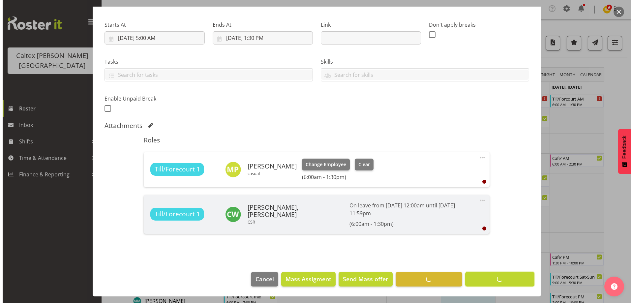
scroll to position [87, 0]
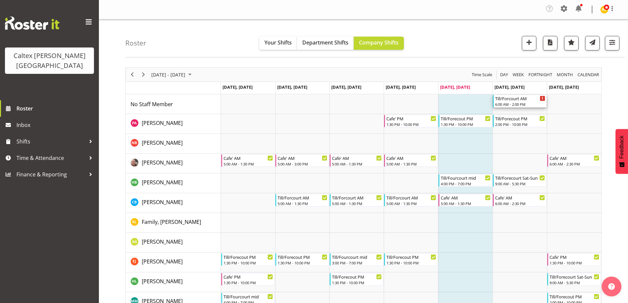
click at [503, 102] on div "6:00 AM - 2:00 PM" at bounding box center [520, 104] width 50 height 5
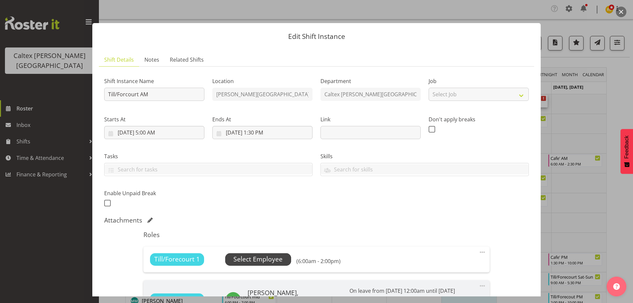
click at [257, 257] on span "Select Employee" at bounding box center [257, 260] width 49 height 10
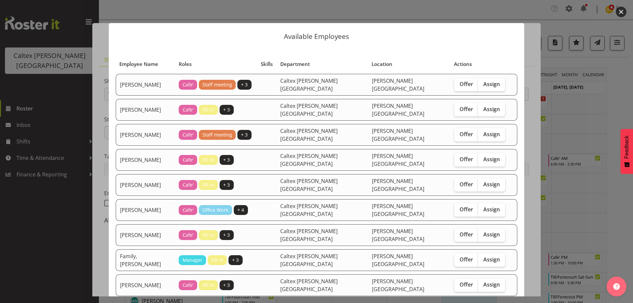
checkbox input "true"
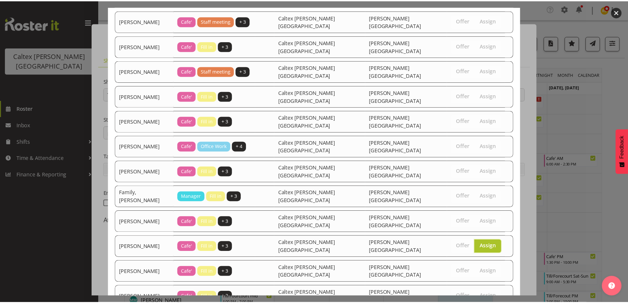
scroll to position [92, 0]
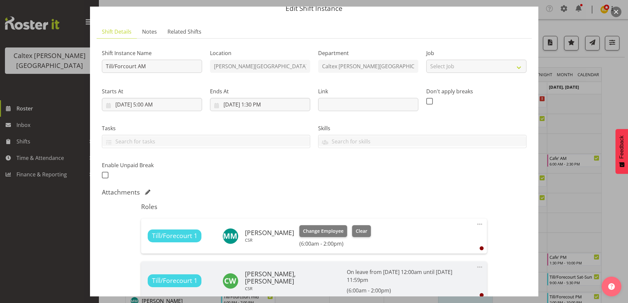
scroll to position [99, 0]
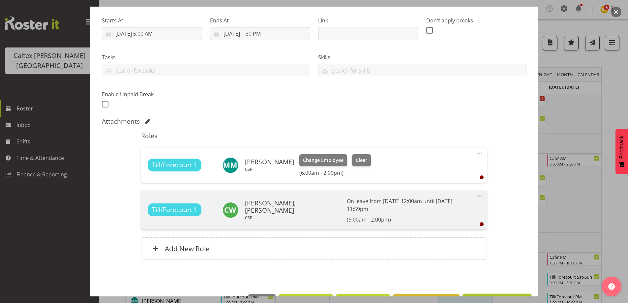
click at [481, 297] on span "Update Shift Instance" at bounding box center [497, 301] width 60 height 9
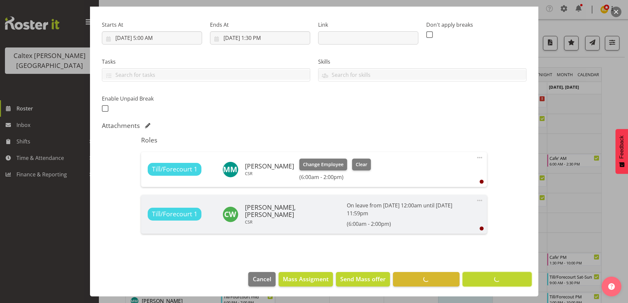
scroll to position [87, 0]
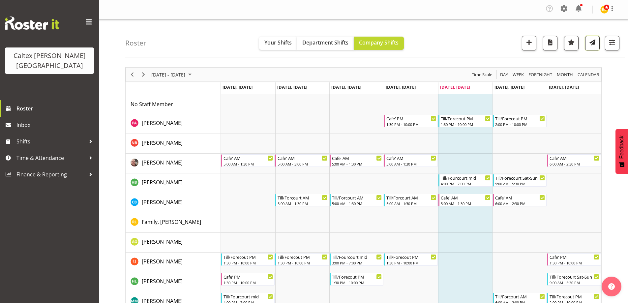
click at [594, 45] on span "button" at bounding box center [592, 42] width 9 height 9
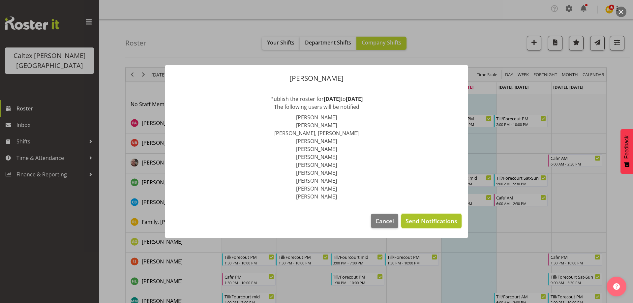
click at [423, 223] on span "Send Notifications" at bounding box center [432, 221] width 52 height 9
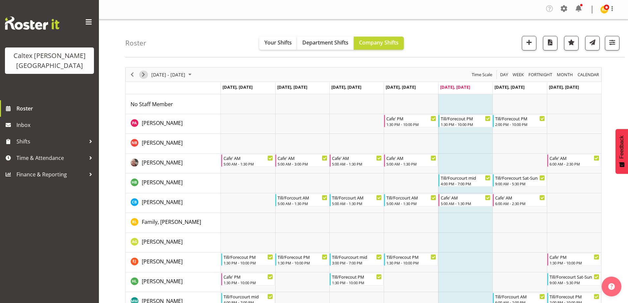
click at [143, 74] on span "Next" at bounding box center [143, 75] width 8 height 8
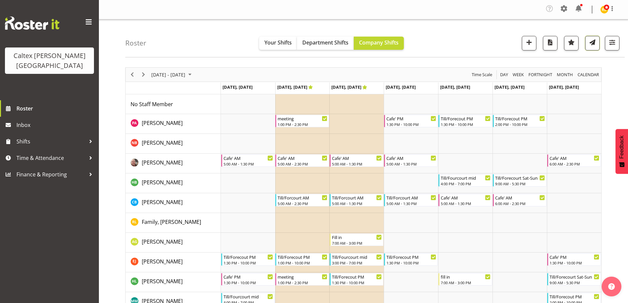
click at [598, 45] on button "button" at bounding box center [592, 43] width 15 height 15
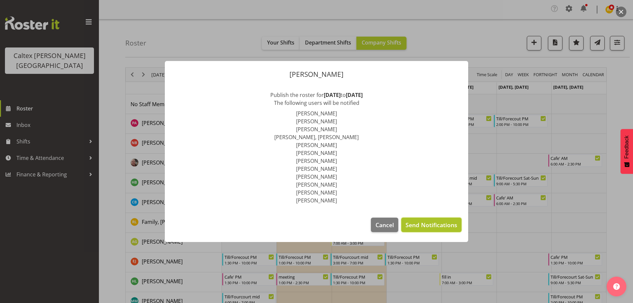
click at [438, 227] on span "Send Notifications" at bounding box center [432, 225] width 52 height 9
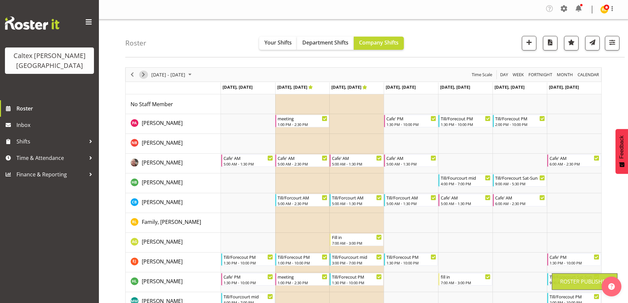
click at [143, 73] on span "Next" at bounding box center [143, 75] width 8 height 8
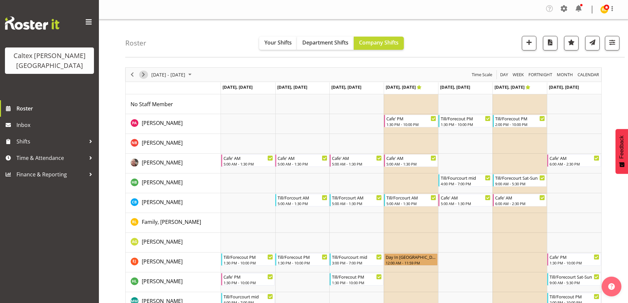
click at [145, 76] on span "Next" at bounding box center [143, 75] width 8 height 8
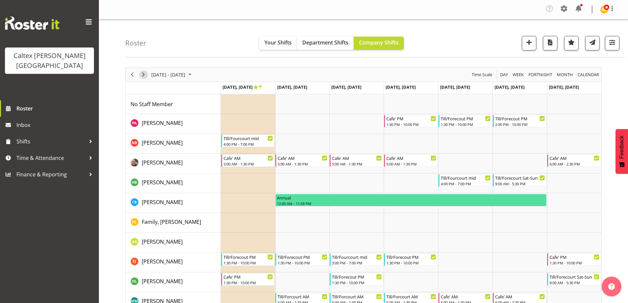
click at [143, 73] on span "Next" at bounding box center [143, 75] width 8 height 8
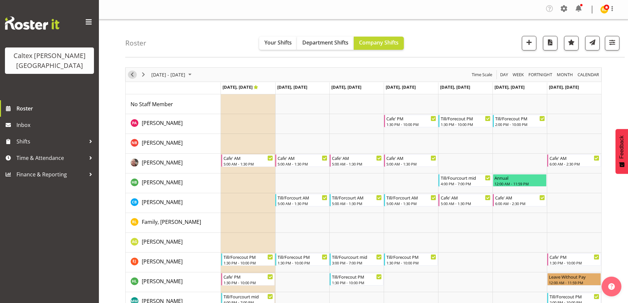
click at [133, 75] on span "Previous" at bounding box center [132, 75] width 8 height 8
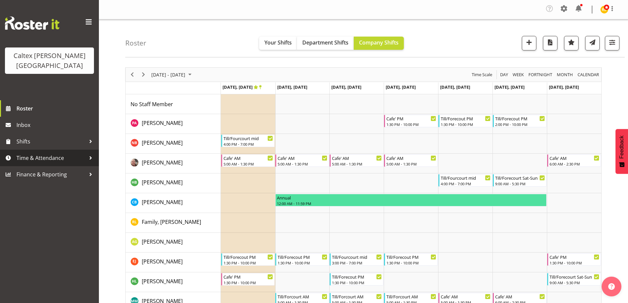
click at [87, 153] on div at bounding box center [91, 158] width 10 height 10
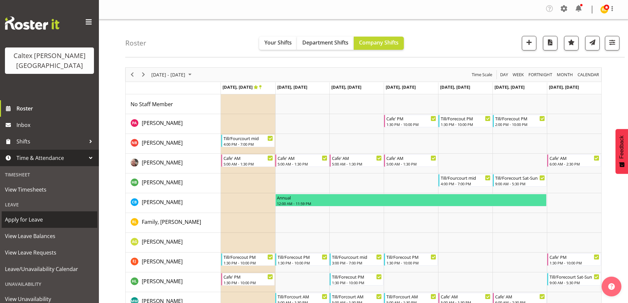
click at [36, 215] on span "Apply for Leave" at bounding box center [49, 220] width 89 height 10
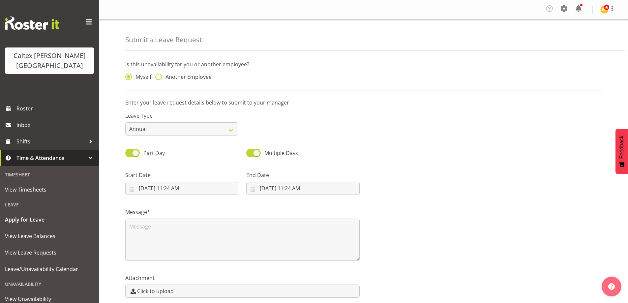
click at [160, 76] on span at bounding box center [158, 77] width 7 height 7
click at [160, 76] on input "Another Employee" at bounding box center [157, 77] width 4 height 4
radio input "true"
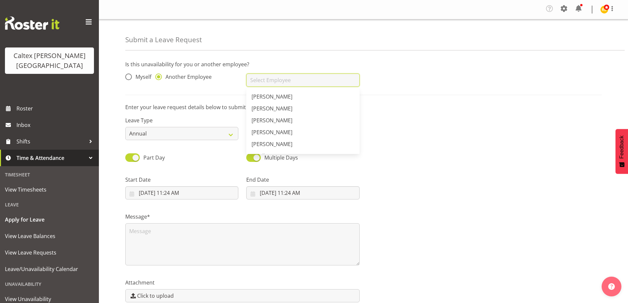
click at [268, 76] on input "text" at bounding box center [302, 80] width 113 height 13
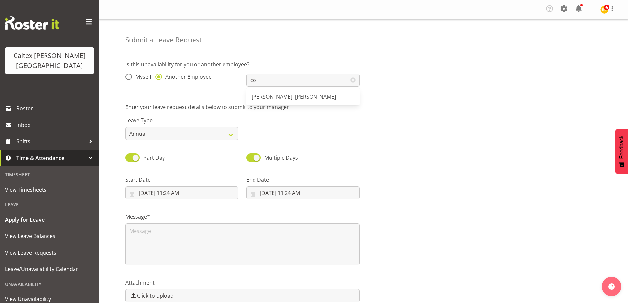
click at [280, 99] on span "[PERSON_NAME], [PERSON_NAME]" at bounding box center [294, 96] width 84 height 7
type input "[PERSON_NAME], [PERSON_NAME]"
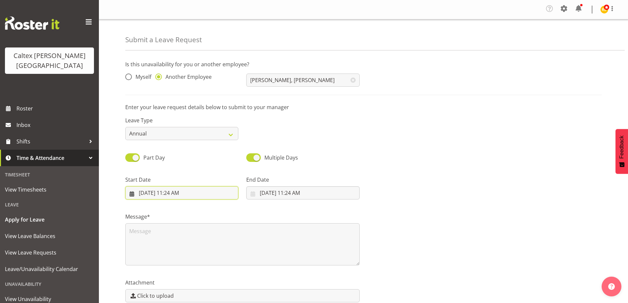
click at [180, 194] on input "[DATE] 11:24 AM" at bounding box center [181, 192] width 113 height 13
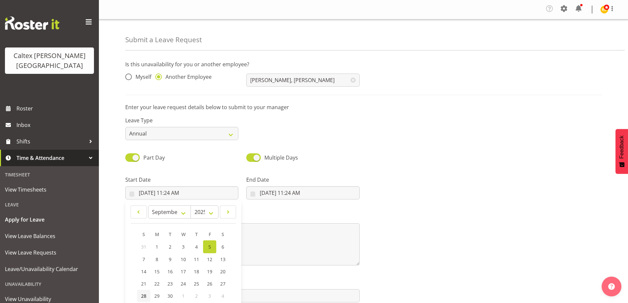
click at [145, 294] on span "28" at bounding box center [143, 296] width 5 height 6
type input "[DATE] 11:24 AM"
click at [132, 157] on span at bounding box center [132, 157] width 15 height 8
click at [130, 157] on input "Part Day" at bounding box center [127, 157] width 4 height 4
checkbox input "false"
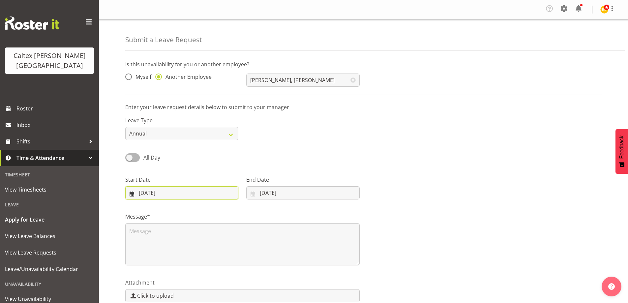
drag, startPoint x: 172, startPoint y: 191, endPoint x: 169, endPoint y: 195, distance: 5.3
click at [172, 191] on input "[DATE]" at bounding box center [181, 192] width 113 height 13
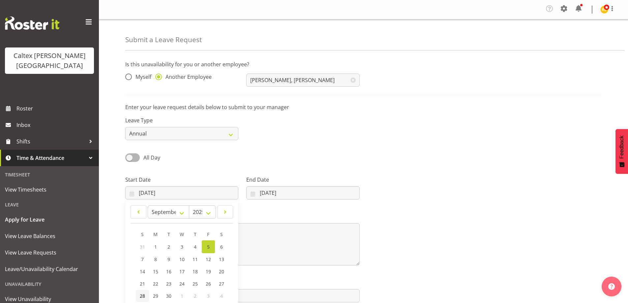
click at [143, 295] on span "28" at bounding box center [142, 296] width 5 height 6
type input "[DATE]"
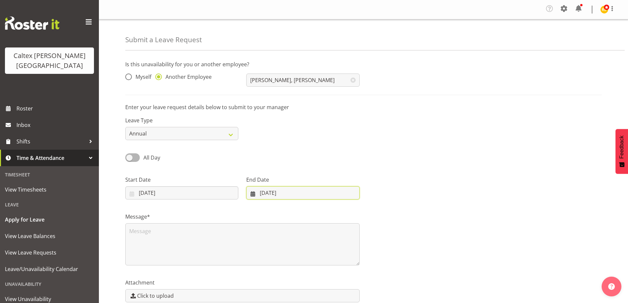
click at [290, 192] on input "[DATE]" at bounding box center [302, 192] width 113 height 13
click at [273, 295] on span "29" at bounding box center [272, 296] width 5 height 6
type input "29/09/2025"
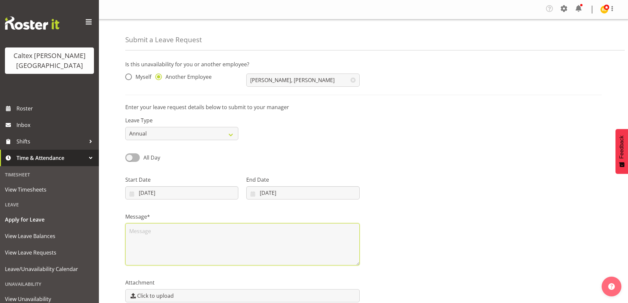
click at [223, 241] on textarea at bounding box center [242, 244] width 234 height 42
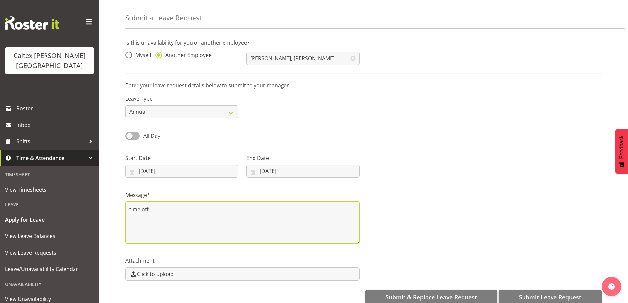
scroll to position [33, 0]
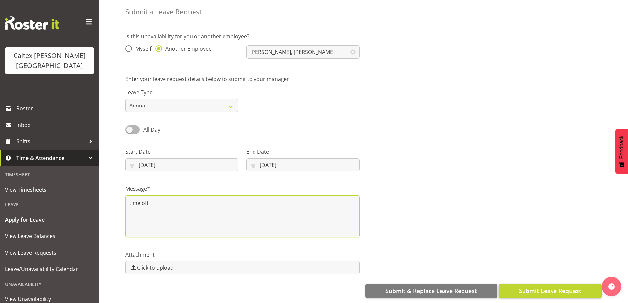
type textarea "time off"
drag, startPoint x: 548, startPoint y: 288, endPoint x: 554, endPoint y: 283, distance: 7.9
click at [548, 288] on span "Submit Leave Request" at bounding box center [550, 291] width 62 height 9
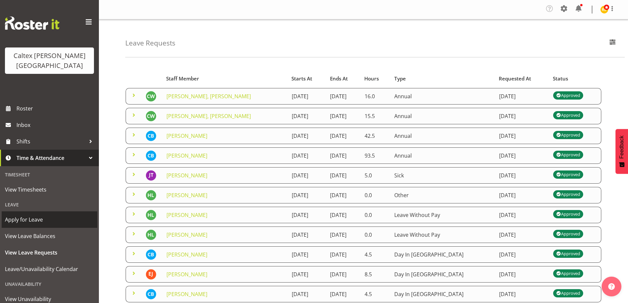
click at [27, 215] on span "Apply for Leave" at bounding box center [49, 220] width 89 height 10
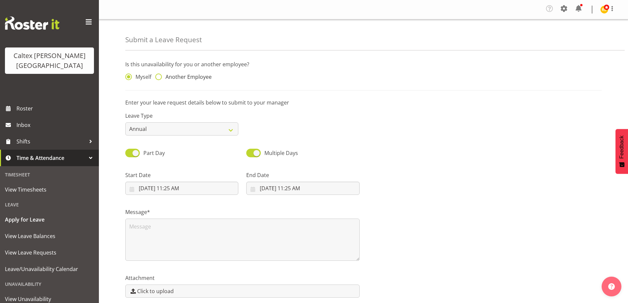
click at [162, 77] on label "Another Employee" at bounding box center [183, 77] width 56 height 7
click at [160, 77] on input "Another Employee" at bounding box center [157, 77] width 4 height 4
radio input "true"
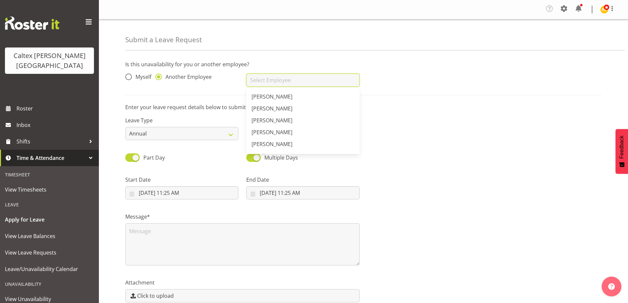
click at [265, 76] on input "text" at bounding box center [302, 80] width 113 height 13
click at [277, 145] on span "[PERSON_NAME], [PERSON_NAME]" at bounding box center [294, 143] width 84 height 7
type input "[PERSON_NAME], [PERSON_NAME]"
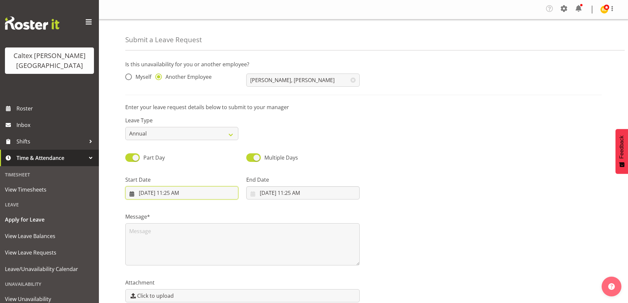
click at [160, 194] on input "9/5/2025, 11:25 AM" at bounding box center [181, 192] width 113 height 13
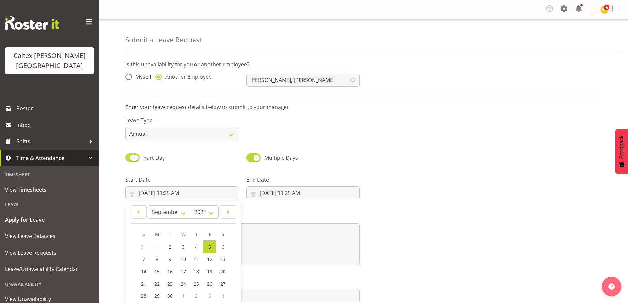
click at [135, 156] on span at bounding box center [132, 157] width 15 height 8
click at [130, 156] on input "Part Day" at bounding box center [127, 157] width 4 height 4
checkbox input "false"
select select "8"
select select "2025"
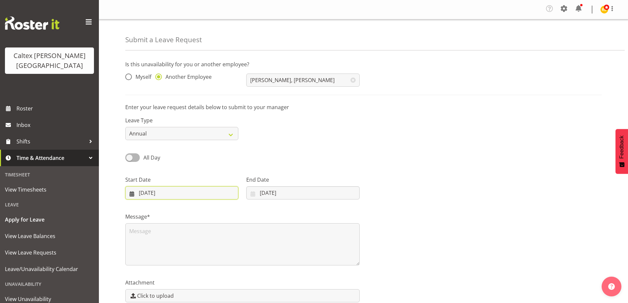
drag, startPoint x: 157, startPoint y: 192, endPoint x: 154, endPoint y: 197, distance: 6.5
click at [157, 193] on input "[DATE]" at bounding box center [181, 192] width 113 height 13
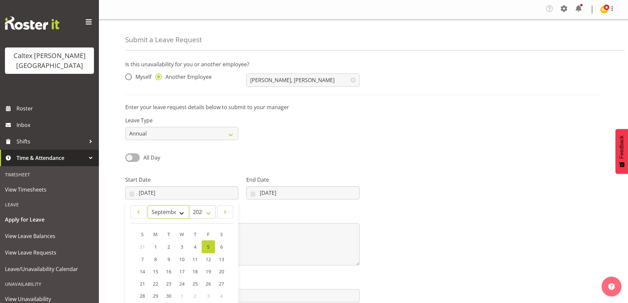
click at [178, 211] on select "January February March April May June July August September October November De…" at bounding box center [169, 211] width 42 height 13
select select "9"
click at [148, 205] on select "January February March April May June July August September October November De…" at bounding box center [169, 211] width 42 height 13
click at [210, 247] on link "3" at bounding box center [208, 246] width 13 height 12
type input "03/10/2025"
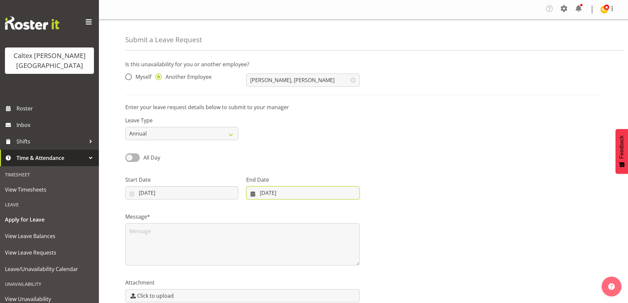
click at [280, 193] on input "[DATE]" at bounding box center [302, 192] width 113 height 13
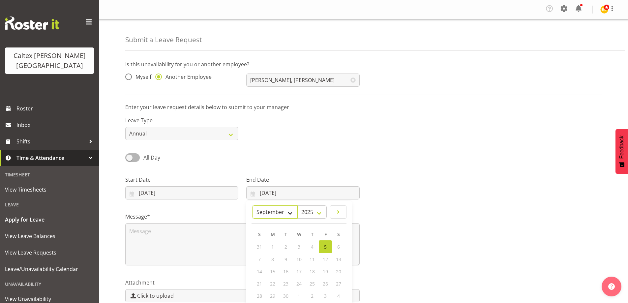
click at [290, 213] on select "January February March April May June July August September October November De…" at bounding box center [275, 211] width 45 height 13
select select "9"
click at [253, 205] on select "January February March April May June July August September October November De…" at bounding box center [275, 211] width 45 height 13
click at [325, 247] on span "3" at bounding box center [325, 246] width 3 height 6
type input "03/10/2025"
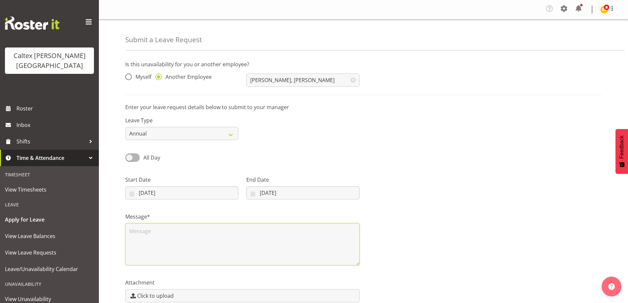
click at [213, 240] on textarea at bounding box center [242, 244] width 234 height 42
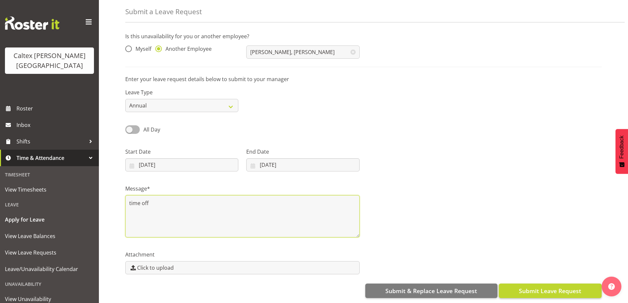
type textarea "time off"
click at [559, 287] on span "Submit Leave Request" at bounding box center [550, 291] width 62 height 9
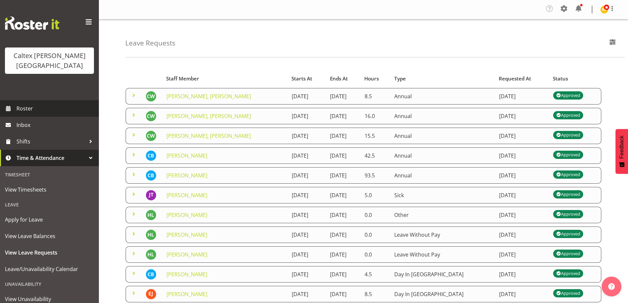
click at [16, 100] on link "Roster" at bounding box center [49, 108] width 99 height 16
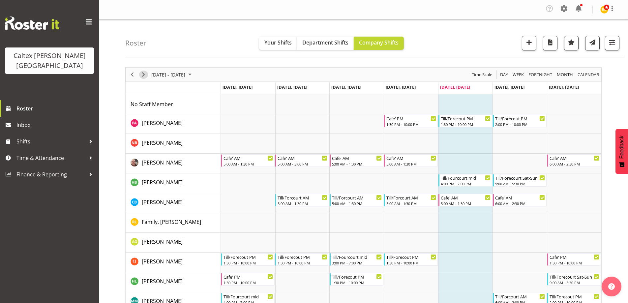
click at [145, 74] on span "Next" at bounding box center [143, 75] width 8 height 8
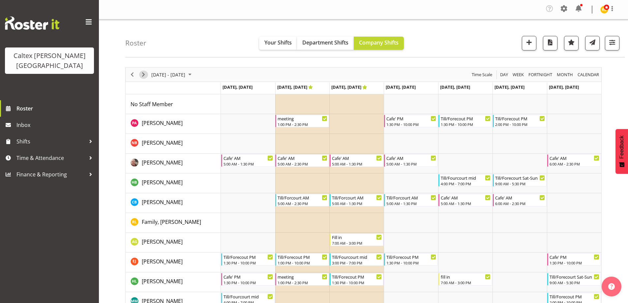
click at [144, 75] on span "Next" at bounding box center [143, 75] width 8 height 8
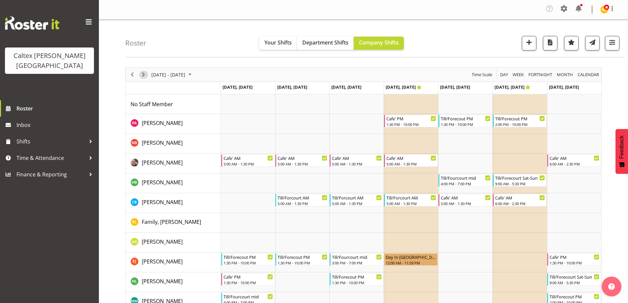
click at [143, 76] on span "Next" at bounding box center [143, 75] width 8 height 8
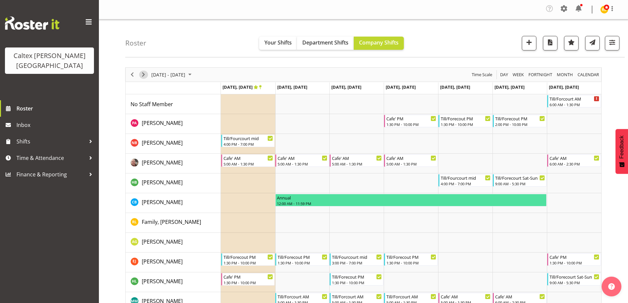
click at [145, 73] on span "Next" at bounding box center [143, 75] width 8 height 8
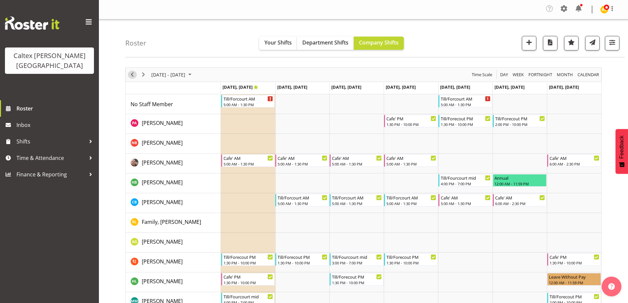
click at [133, 73] on span "Previous" at bounding box center [132, 75] width 8 height 8
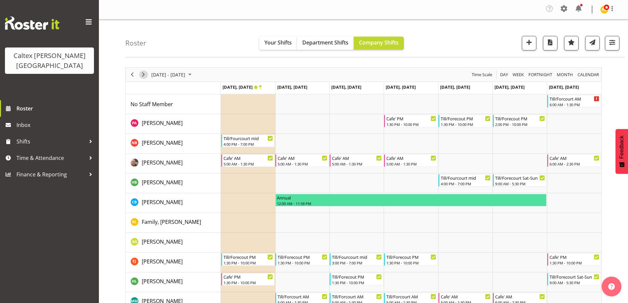
click at [144, 74] on span "Next" at bounding box center [143, 75] width 8 height 8
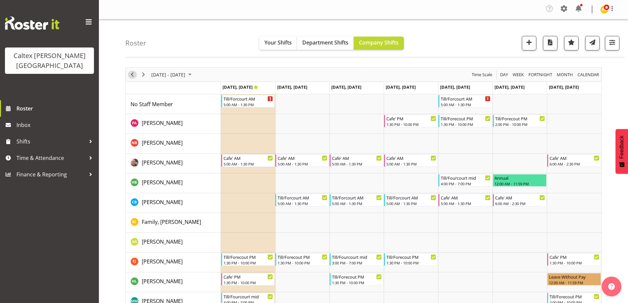
click at [135, 73] on span "Previous" at bounding box center [132, 75] width 8 height 8
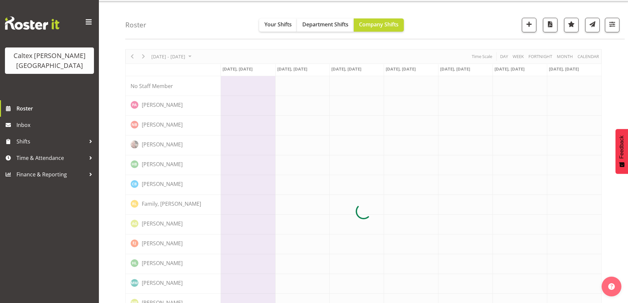
scroll to position [13, 0]
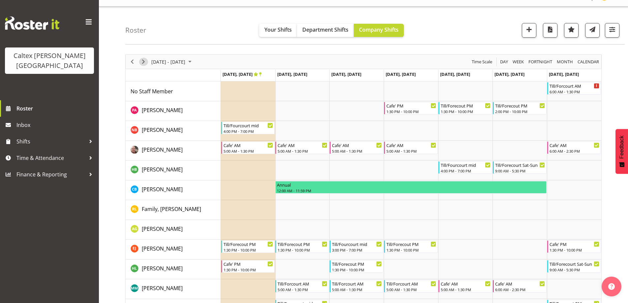
click at [139, 61] on span "Next" at bounding box center [143, 62] width 8 height 8
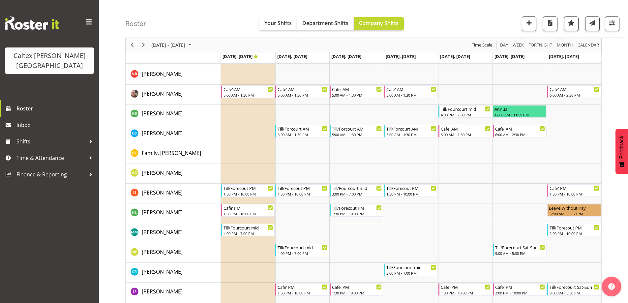
scroll to position [79, 0]
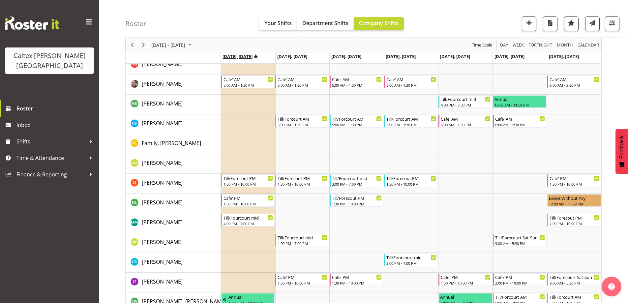
click at [258, 56] on icon "Timeline Week of October 3, 2025" at bounding box center [256, 56] width 5 height 4
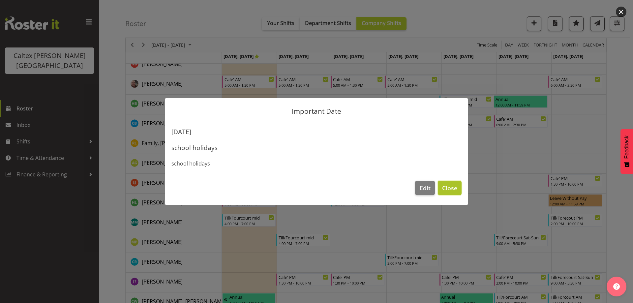
click at [453, 190] on span "Close" at bounding box center [449, 188] width 15 height 9
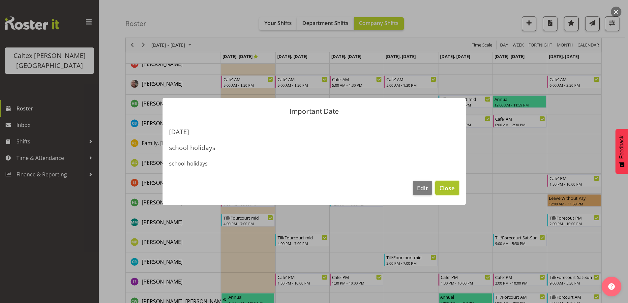
click at [447, 191] on span "Close" at bounding box center [446, 188] width 15 height 9
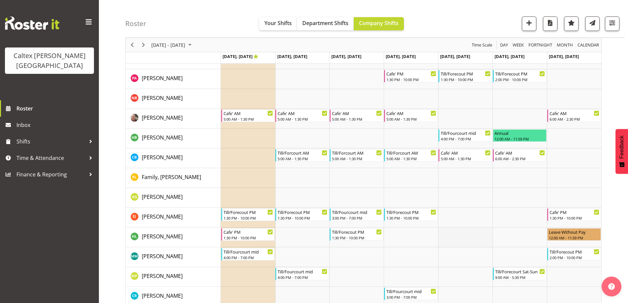
scroll to position [66, 0]
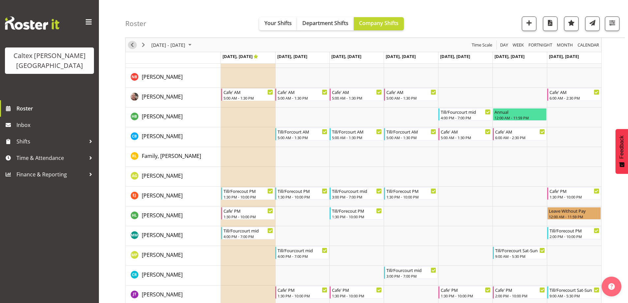
click at [136, 45] on span "Previous" at bounding box center [132, 45] width 8 height 8
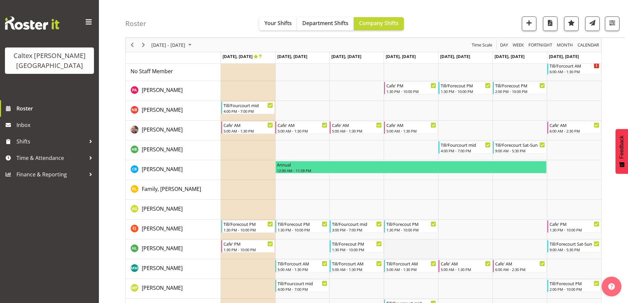
scroll to position [66, 0]
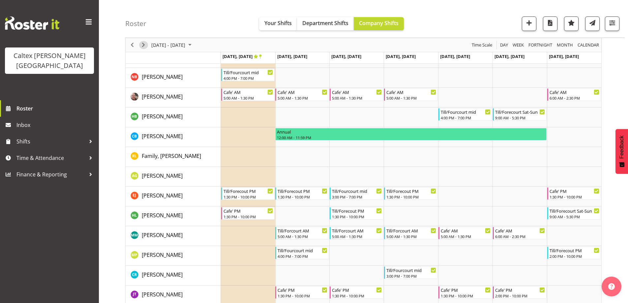
click at [143, 44] on span "Next" at bounding box center [143, 45] width 8 height 8
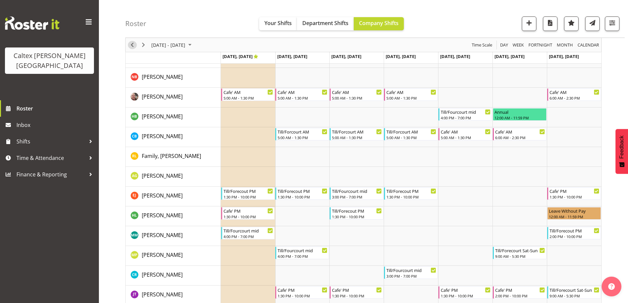
click at [130, 45] on span "Previous" at bounding box center [132, 45] width 8 height 8
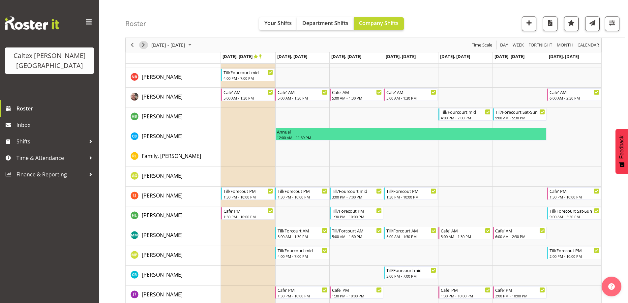
click at [143, 41] on span "Next" at bounding box center [143, 45] width 8 height 8
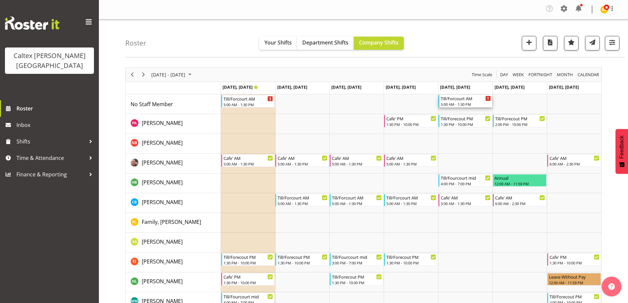
click at [457, 102] on div "5:00 AM - 1:30 PM" at bounding box center [466, 104] width 50 height 5
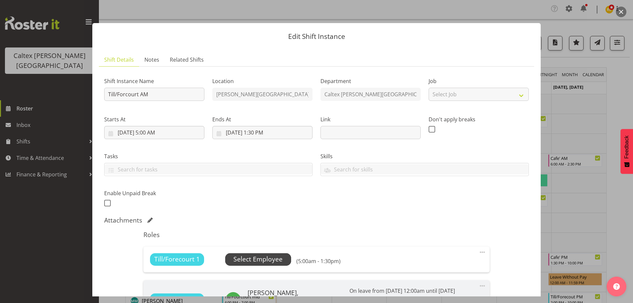
click at [260, 263] on span "Select Employee" at bounding box center [257, 260] width 49 height 10
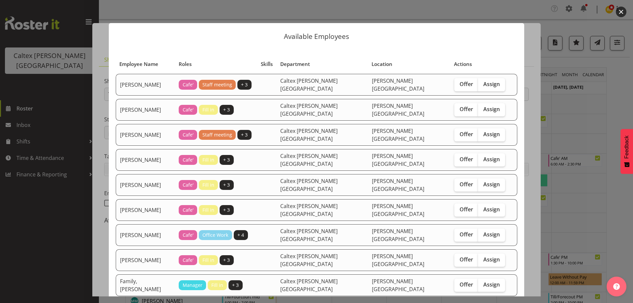
scroll to position [66, 0]
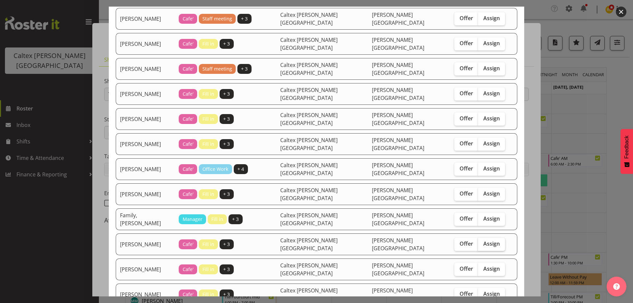
click at [481, 238] on label "Assign" at bounding box center [491, 244] width 27 height 13
click at [481, 242] on input "Assign" at bounding box center [480, 244] width 4 height 4
checkbox input "true"
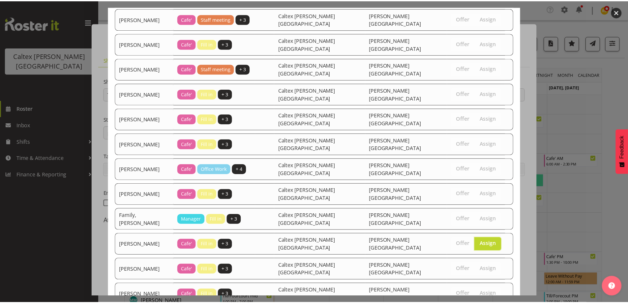
scroll to position [115, 0]
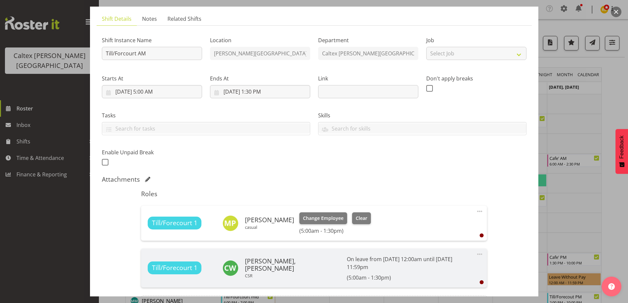
scroll to position [113, 0]
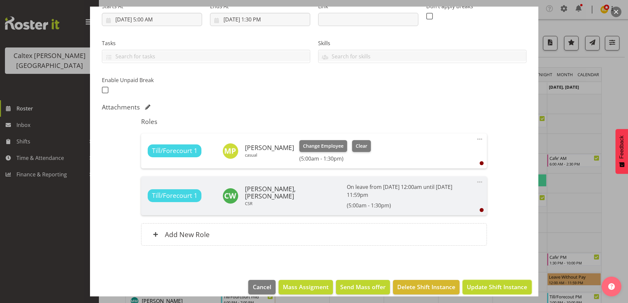
drag, startPoint x: 483, startPoint y: 279, endPoint x: 464, endPoint y: 233, distance: 49.2
click at [483, 283] on span "Update Shift Instance" at bounding box center [497, 287] width 60 height 9
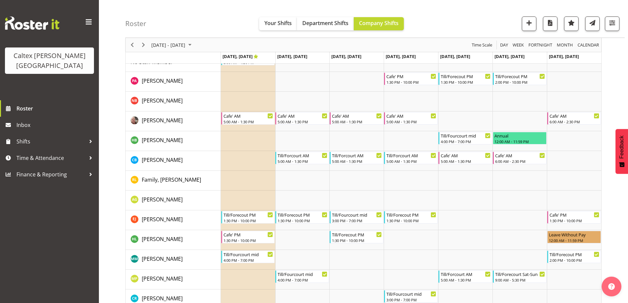
scroll to position [0, 0]
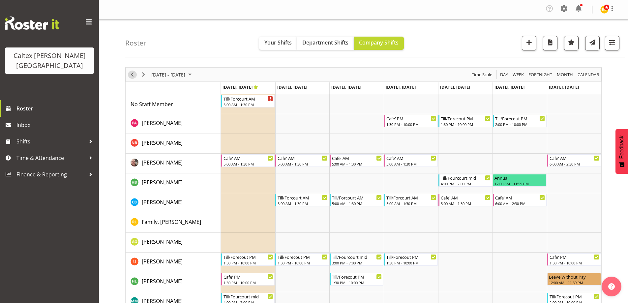
click at [132, 75] on span "Previous" at bounding box center [132, 75] width 8 height 8
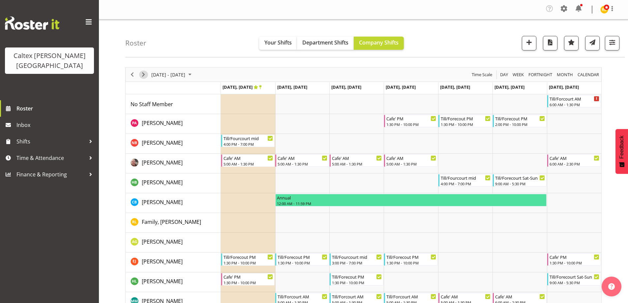
click at [140, 73] on span "Next" at bounding box center [143, 75] width 8 height 8
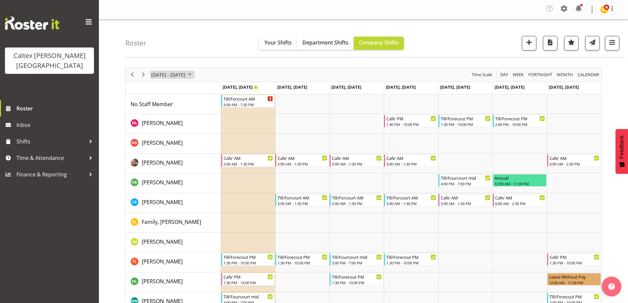
click at [194, 74] on span "Sep 29 - Oct 05, 2025" at bounding box center [190, 75] width 8 height 8
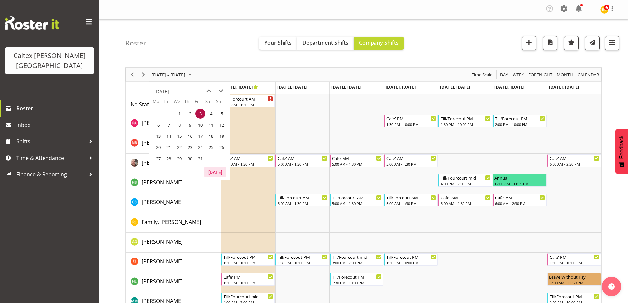
click at [213, 174] on button "[DATE]" at bounding box center [215, 171] width 22 height 9
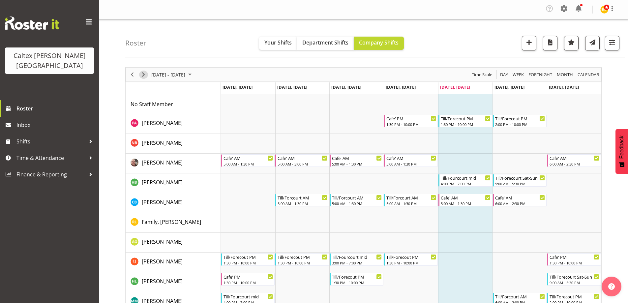
click at [141, 74] on span "Next" at bounding box center [143, 75] width 8 height 8
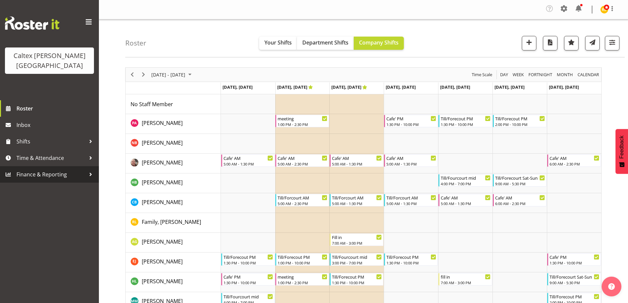
click at [90, 169] on div at bounding box center [91, 174] width 10 height 10
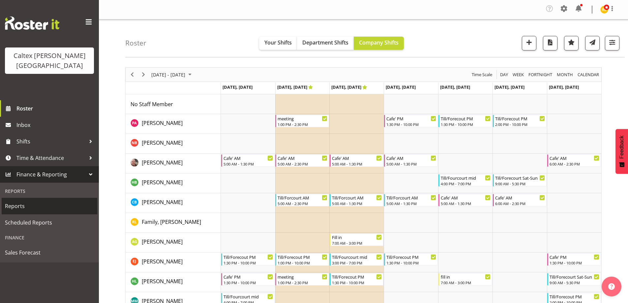
click at [29, 201] on span "Reports" at bounding box center [49, 206] width 89 height 10
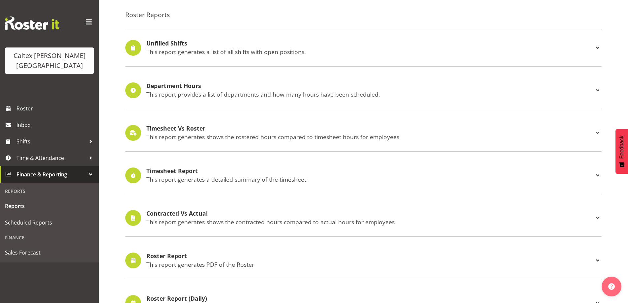
scroll to position [66, 0]
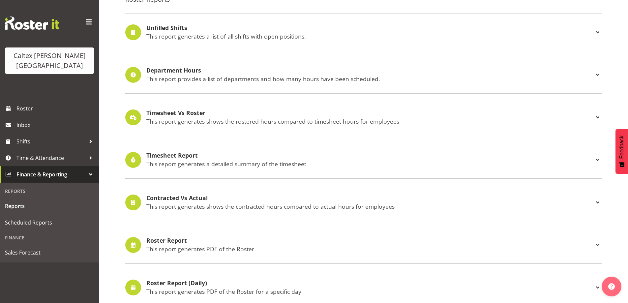
drag, startPoint x: 163, startPoint y: 240, endPoint x: 198, endPoint y: 217, distance: 42.9
click at [163, 240] on h4 "Roster Report" at bounding box center [369, 240] width 447 height 7
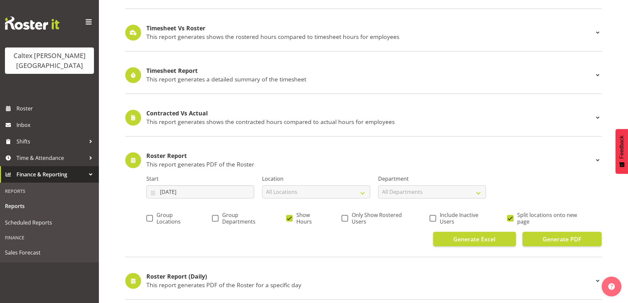
scroll to position [165, 0]
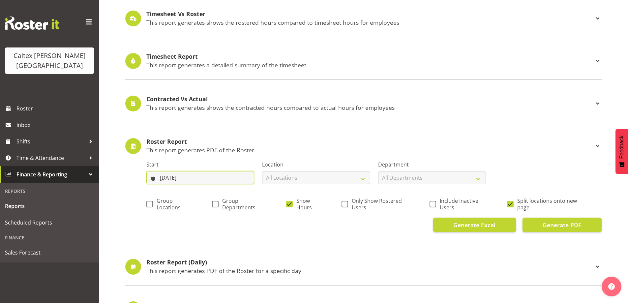
click at [192, 177] on input "[DATE]" at bounding box center [200, 177] width 108 height 13
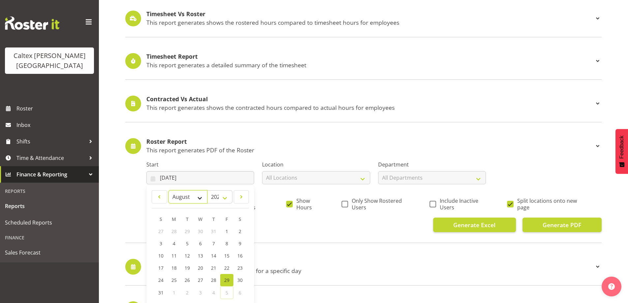
click at [202, 198] on select "January February March April May June July August September October November De…" at bounding box center [187, 196] width 39 height 13
select select "8"
click at [168, 190] on select "January February March April May June July August September October November De…" at bounding box center [187, 196] width 39 height 13
click at [174, 230] on span "1" at bounding box center [174, 231] width 3 height 6
type input "[DATE]"
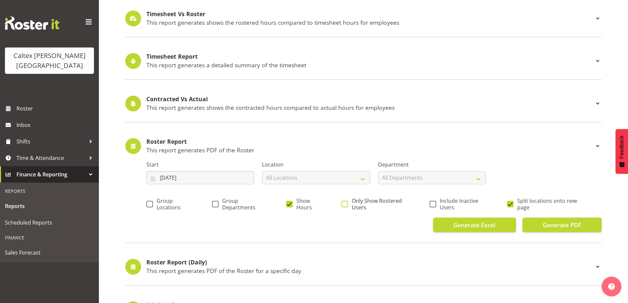
click at [344, 203] on span at bounding box center [345, 204] width 7 height 7
click at [344, 203] on input "Only Show Rostered Users" at bounding box center [344, 204] width 4 height 4
checkbox input "true"
click at [510, 202] on span at bounding box center [510, 204] width 7 height 7
click at [510, 202] on input "Split locations onto new page" at bounding box center [509, 204] width 4 height 4
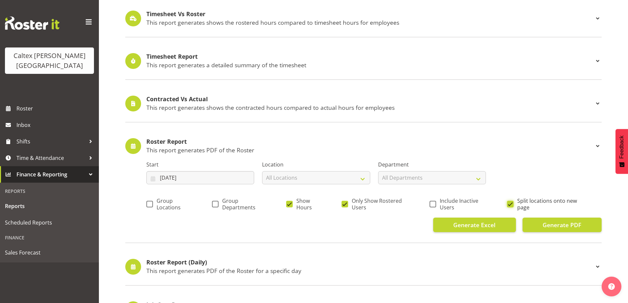
checkbox input "false"
click at [565, 226] on span "Generate PDF" at bounding box center [562, 225] width 39 height 9
click at [229, 177] on input "[DATE]" at bounding box center [200, 177] width 108 height 13
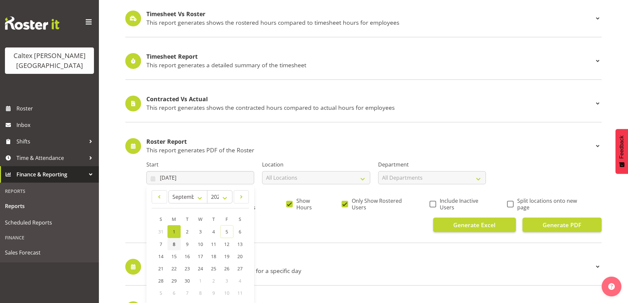
click at [172, 244] on link "8" at bounding box center [173, 244] width 13 height 12
type input "[DATE]"
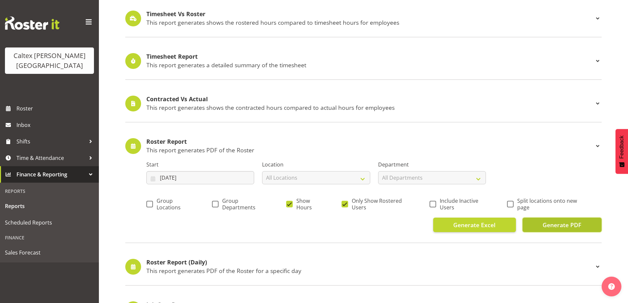
click at [552, 224] on span "Generate PDF" at bounding box center [562, 225] width 39 height 9
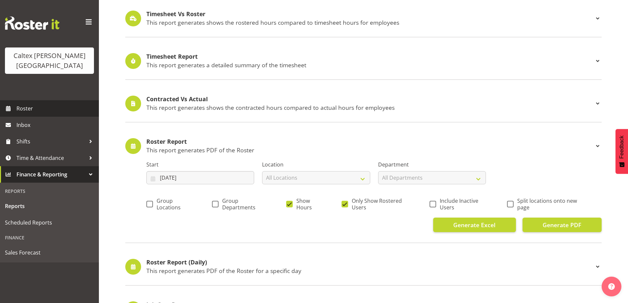
click at [28, 104] on span "Roster" at bounding box center [55, 109] width 79 height 10
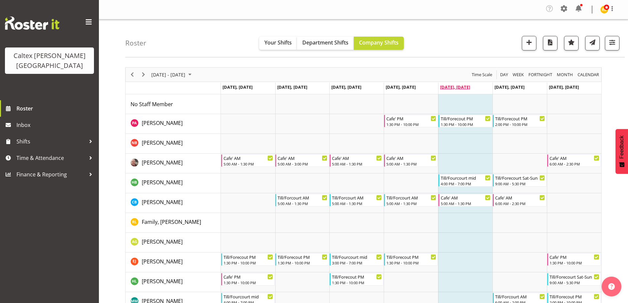
click at [461, 87] on span "[DATE], [DATE]" at bounding box center [455, 87] width 30 height 6
click at [462, 87] on span "[DATE], [DATE]" at bounding box center [455, 87] width 30 height 6
click at [469, 107] on td "Timeline Week of September 5, 2025" at bounding box center [465, 104] width 54 height 20
click at [144, 73] on span "Next" at bounding box center [143, 75] width 8 height 8
